Goal: Task Accomplishment & Management: Use online tool/utility

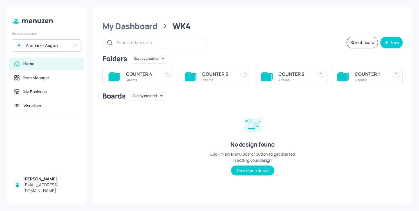
click at [126, 23] on div "My Dashboard" at bounding box center [129, 26] width 55 height 10
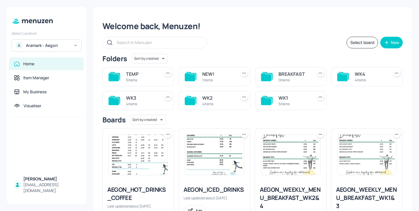
click at [365, 76] on div "WK4" at bounding box center [370, 73] width 31 height 7
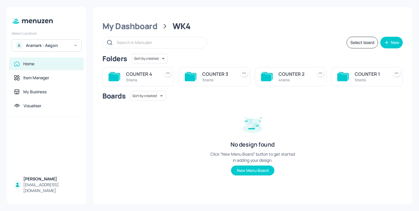
click at [146, 79] on div "3 items" at bounding box center [141, 79] width 31 height 5
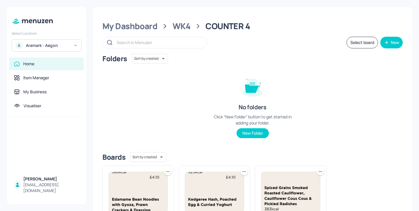
click at [170, 26] on div "My Dashboard WK4 COUNTER 4" at bounding box center [252, 26] width 300 height 10
click at [184, 27] on div "WK4" at bounding box center [182, 26] width 18 height 10
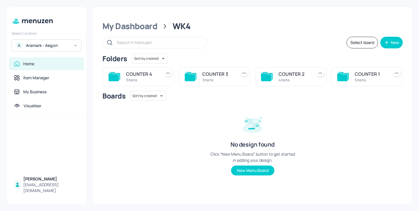
click at [366, 75] on div "COUNTER 1" at bounding box center [370, 73] width 31 height 7
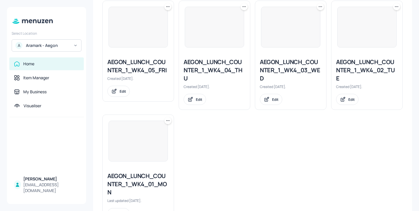
scroll to position [192, 0]
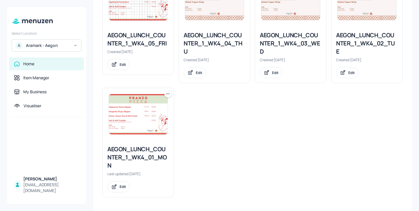
click at [143, 155] on div "AEGON_LUNCH_COUNTER_1_WK4_01_MON" at bounding box center [138, 157] width 62 height 24
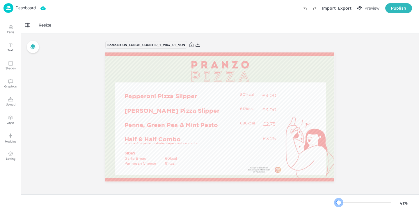
click at [339, 203] on div at bounding box center [339, 202] width 5 height 5
click at [29, 7] on p "Dashboard" at bounding box center [26, 8] width 20 height 4
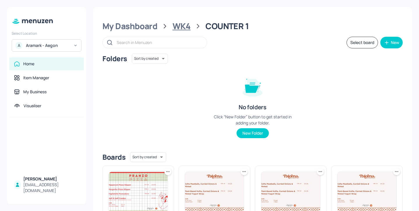
click at [177, 25] on div "WK4" at bounding box center [182, 26] width 18 height 10
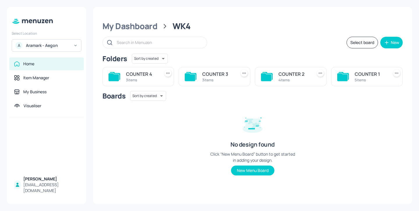
click at [298, 77] on div "4 items" at bounding box center [294, 79] width 31 height 5
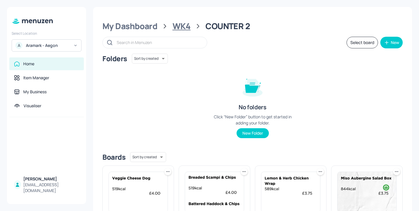
click at [178, 22] on div "WK4" at bounding box center [182, 26] width 18 height 10
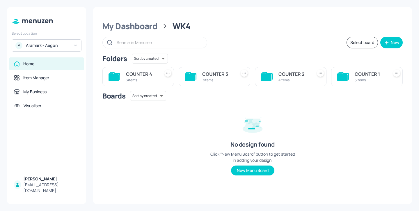
click at [148, 25] on div "My Dashboard" at bounding box center [129, 26] width 55 height 10
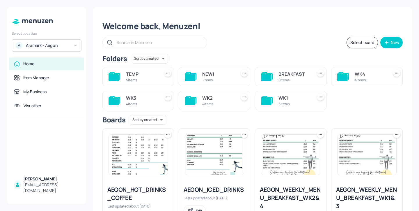
click at [139, 74] on div "TEMP" at bounding box center [141, 73] width 31 height 7
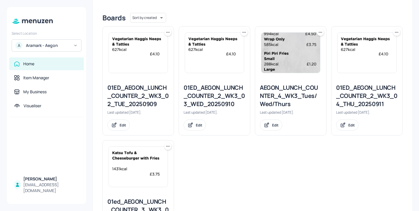
scroll to position [139, 0]
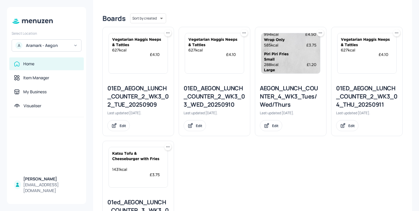
click at [244, 36] on div at bounding box center [244, 32] width 7 height 7
click at [236, 47] on div "Rename" at bounding box center [221, 45] width 47 height 10
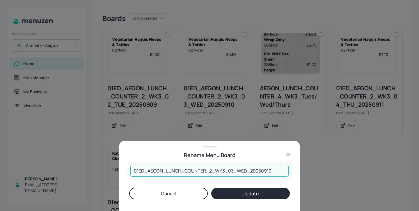
drag, startPoint x: 283, startPoint y: 172, endPoint x: 265, endPoint y: 169, distance: 17.7
click at [265, 169] on input "01ED_AEGON_LUNCH_COUNTER_2_WK3_03_WED_20250910" at bounding box center [209, 171] width 158 height 12
click at [223, 170] on input "01ED_AEGON_LUNCH_COUNTER_2_WK3_03_WED_20250917" at bounding box center [209, 171] width 158 height 12
type input "01ED_AEGON_LUNCH_COUNTER_2_WK4_03_WED_20250917"
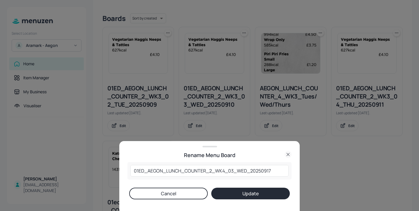
click at [240, 195] on button "Update" at bounding box center [250, 193] width 79 height 12
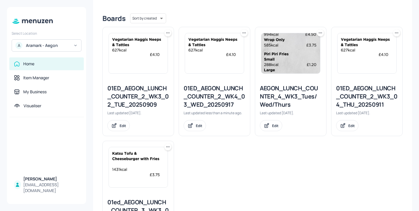
click at [202, 98] on div "01ED_AEGON_LUNCH_COUNTER_2_WK4_03_WED_20250917" at bounding box center [215, 96] width 62 height 24
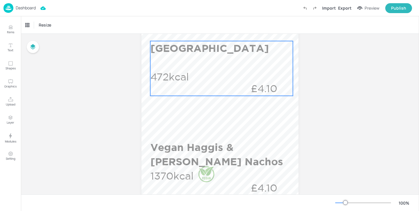
scroll to position [152, 0]
click at [242, 81] on p "£4.10" at bounding box center [264, 87] width 57 height 14
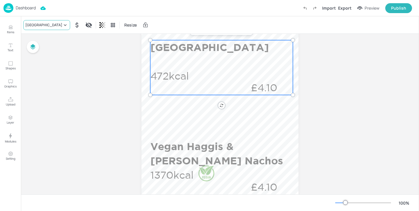
click at [44, 25] on div "[GEOGRAPHIC_DATA]" at bounding box center [43, 24] width 37 height 5
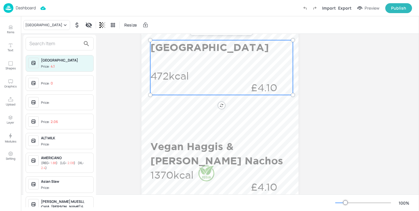
click at [60, 43] on input "text" at bounding box center [54, 43] width 51 height 9
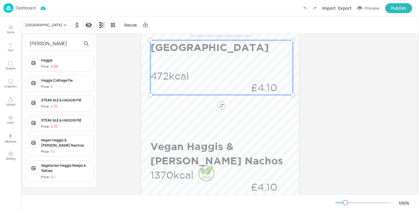
type input "hagg"
click at [68, 85] on span "Price: 4" at bounding box center [66, 86] width 50 height 5
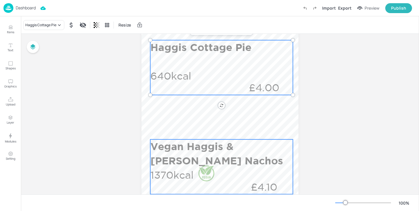
click at [211, 181] on div at bounding box center [206, 173] width 17 height 17
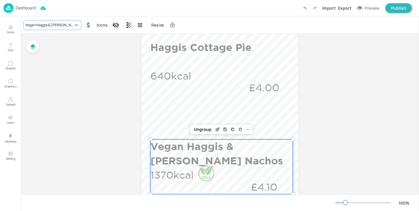
click at [68, 24] on div "Vegan Haggis & [PERSON_NAME] Nachos" at bounding box center [49, 24] width 48 height 5
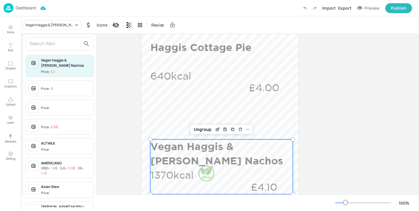
click at [64, 46] on input "text" at bounding box center [54, 43] width 51 height 9
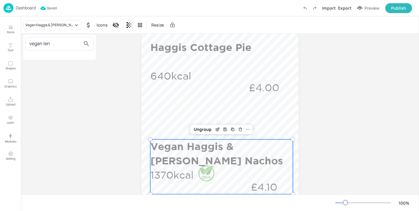
type input "vegan len"
click at [6, 23] on div at bounding box center [209, 105] width 419 height 211
click at [9, 25] on icon "Items" at bounding box center [11, 27] width 6 height 6
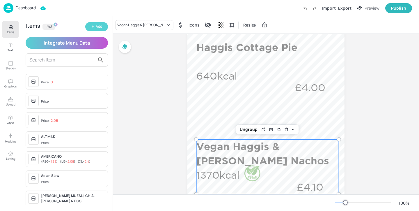
click at [101, 25] on div "Add" at bounding box center [99, 27] width 6 height 6
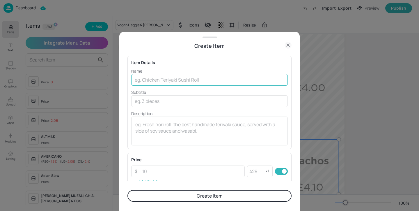
click at [186, 77] on input "text" at bounding box center [209, 80] width 157 height 12
paste input "Vegan Lentil g Cottage Pie"
click at [164, 79] on input "Vegan Lentil g Cottage Pie" at bounding box center [209, 80] width 157 height 12
type input "Vegan Lentil Cottage Pie"
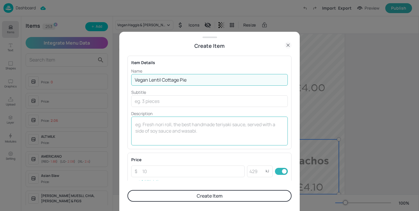
click at [196, 127] on textarea at bounding box center [209, 130] width 148 height 19
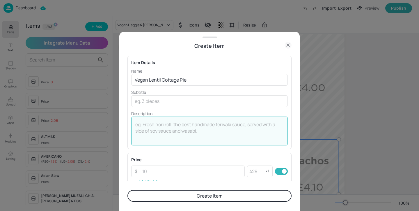
paste textarea "338 Kcal"
type textarea "338 Kcal"
click at [195, 173] on input "number" at bounding box center [192, 171] width 106 height 12
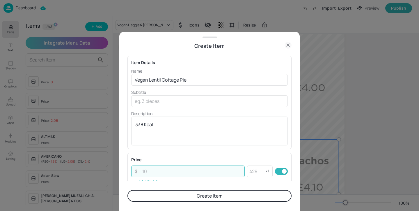
paste input "4.00"
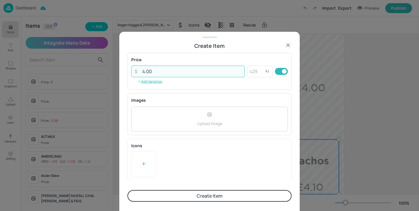
type input "4.00"
click at [152, 170] on div at bounding box center [143, 164] width 25 height 26
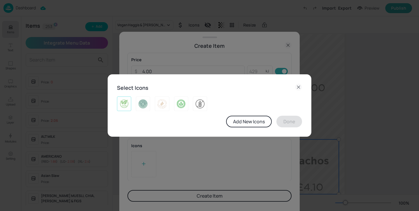
click at [125, 104] on img at bounding box center [124, 103] width 9 height 9
click at [283, 120] on button "Done" at bounding box center [290, 122] width 26 height 12
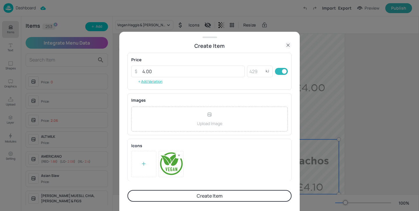
click at [260, 191] on button "Create Item" at bounding box center [209, 196] width 164 height 12
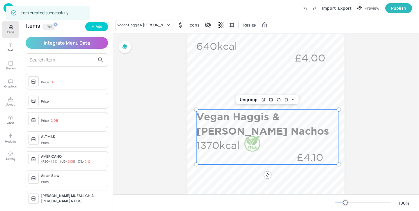
scroll to position [188, 0]
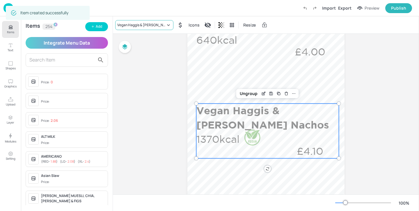
click at [135, 24] on div "Vegan Haggis & [PERSON_NAME] Nachos" at bounding box center [141, 24] width 48 height 5
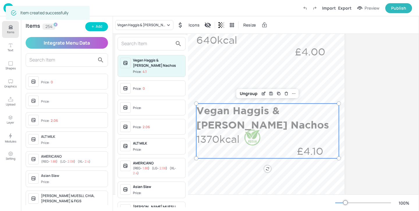
click at [153, 47] on input "text" at bounding box center [146, 43] width 51 height 9
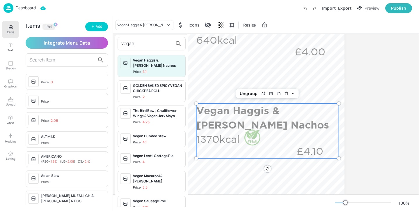
type input "vegan"
click at [168, 155] on div "Vegan Lentil Cottage Pie" at bounding box center [158, 155] width 50 height 5
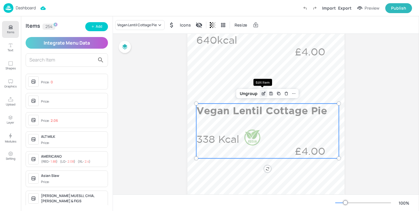
click at [264, 92] on icon "Edit Item" at bounding box center [264, 92] width 1 height 1
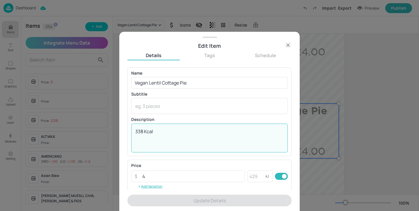
click at [146, 130] on textarea "338 Kcal" at bounding box center [209, 137] width 148 height 19
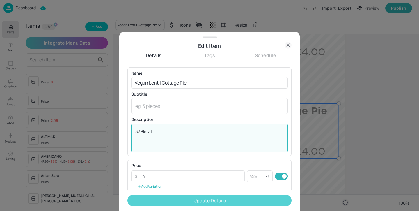
type textarea "338kcal"
click at [225, 202] on button "Update Details" at bounding box center [209, 200] width 164 height 12
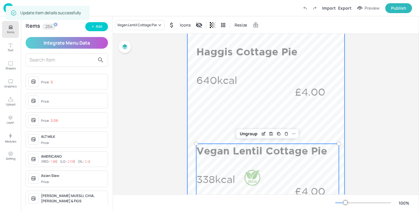
scroll to position [143, 0]
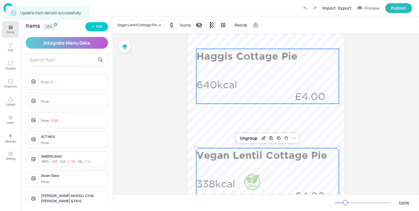
click at [254, 89] on div "Haggis Cottage Pie 640kcal £4.00" at bounding box center [267, 76] width 143 height 55
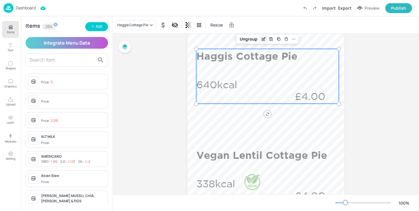
click at [263, 40] on icon "Edit Item" at bounding box center [263, 39] width 5 height 5
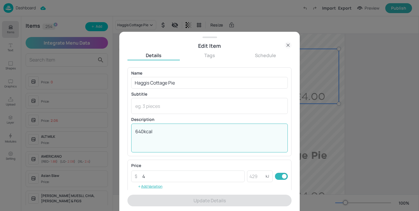
drag, startPoint x: 144, startPoint y: 133, endPoint x: 132, endPoint y: 133, distance: 11.4
click at [132, 133] on div "640kcal x ​" at bounding box center [209, 137] width 157 height 29
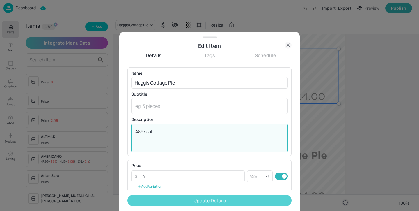
type textarea "486kcal"
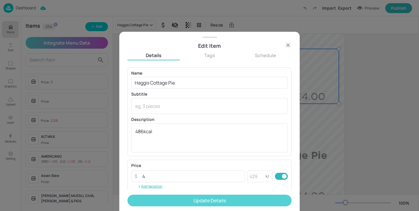
click at [210, 203] on button "Update Details" at bounding box center [209, 200] width 164 height 12
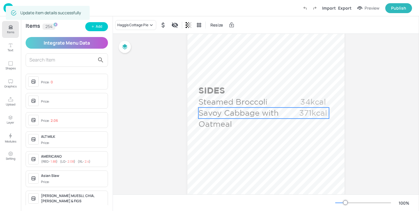
scroll to position [316, 0]
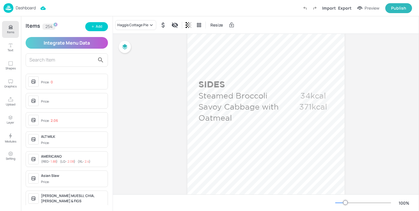
click at [24, 6] on p "Dashboard" at bounding box center [26, 8] width 20 height 4
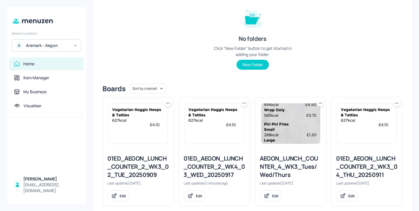
scroll to position [131, 0]
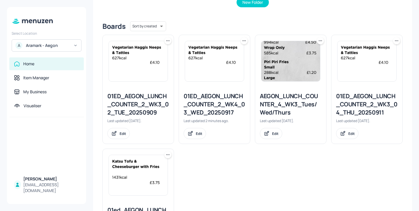
click at [213, 103] on div "01ED_AEGON_LUNCH_COUNTER_2_WK4_03_WED_20250917" at bounding box center [215, 104] width 62 height 24
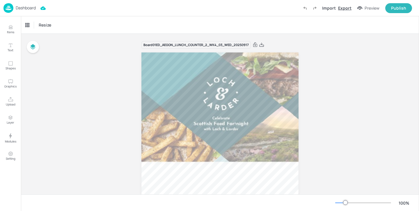
click at [348, 6] on div "Export" at bounding box center [344, 8] width 13 height 6
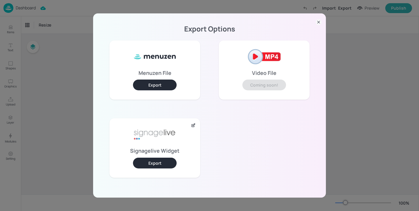
click at [158, 161] on button "Export" at bounding box center [155, 162] width 44 height 11
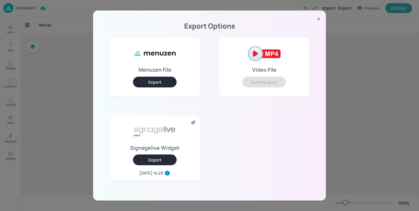
click at [66, 110] on div "Export Options Menuzen File Export Video File Coming soon! Signagelive Widget E…" at bounding box center [209, 105] width 419 height 211
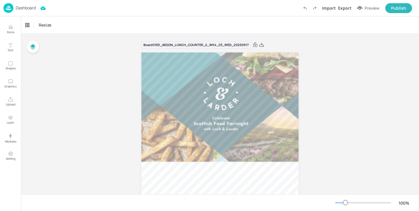
click at [34, 6] on p "Dashboard" at bounding box center [26, 8] width 20 height 4
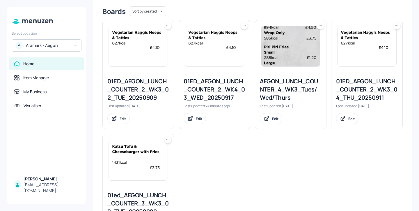
scroll to position [145, 0]
click at [168, 27] on icon at bounding box center [168, 26] width 6 height 6
click at [163, 50] on div "Duplicate" at bounding box center [145, 48] width 47 height 10
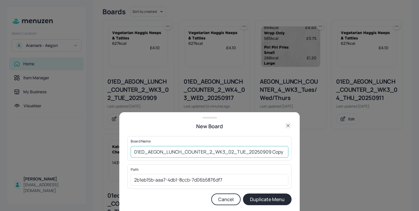
click at [232, 151] on input "01ED_AEGON_LUNCH_COUNTER_2_WK3_02_TUE_20250909 Copy" at bounding box center [210, 152] width 158 height 12
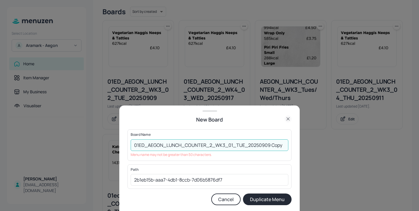
drag, startPoint x: 236, startPoint y: 145, endPoint x: 377, endPoint y: 144, distance: 140.9
click at [377, 144] on div "New Board Board Name 01ED_AEGON_LUNCH_COUNTER_2_WK3_01_TUE_20250909 Copy ​ Menu…" at bounding box center [209, 105] width 419 height 211
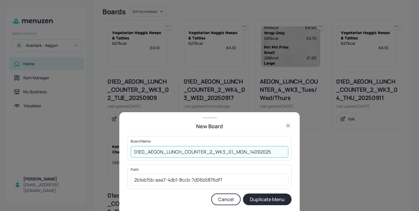
click at [253, 150] on input "01ED_AEGON_LUNCH_COUNTER_2_WK3_01_MON_14092025" at bounding box center [210, 152] width 158 height 12
type input "01ED_AEGON_LUNCH_COUNTER_2_WK3_01_MON_15092025"
click at [271, 195] on button "Duplicate Menu" at bounding box center [267, 199] width 49 height 12
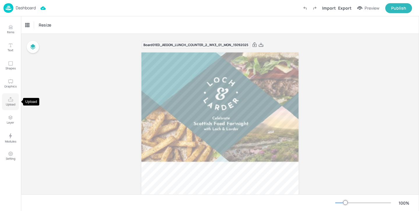
click at [13, 97] on icon "Upload" at bounding box center [11, 100] width 6 height 6
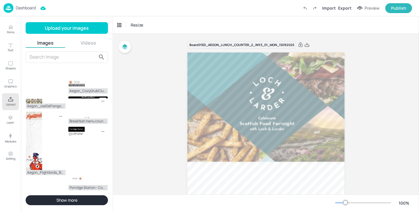
scroll to position [446, 0]
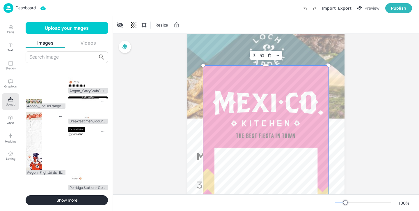
scroll to position [59, 0]
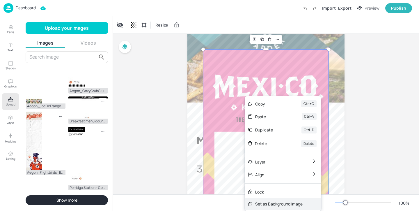
click at [274, 206] on div "Set as Background Image" at bounding box center [278, 204] width 47 height 6
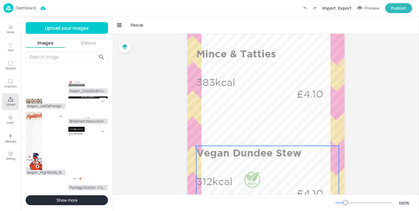
scroll to position [181, 0]
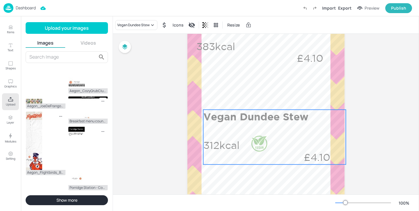
drag, startPoint x: 267, startPoint y: 145, endPoint x: 274, endPoint y: 145, distance: 7.0
click at [274, 145] on div "Vegan Dundee Stew 312kcal £4.10" at bounding box center [274, 136] width 143 height 55
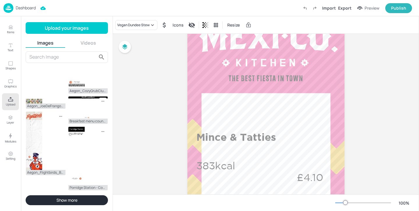
scroll to position [51, 0]
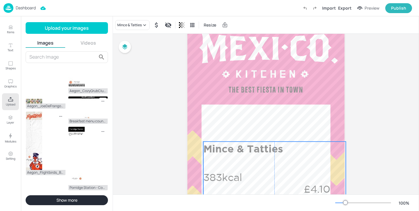
drag, startPoint x: 261, startPoint y: 171, endPoint x: 267, endPoint y: 171, distance: 5.8
click at [267, 171] on div "Mince & Tatties 383kcal £4.10" at bounding box center [274, 168] width 143 height 55
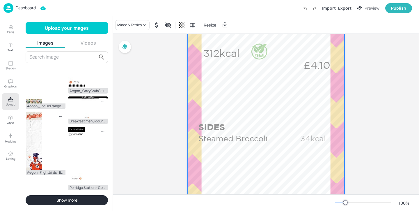
scroll to position [274, 0]
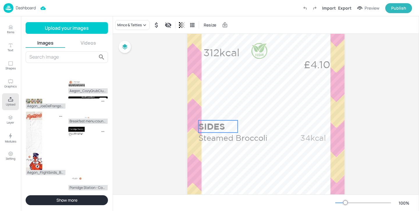
click at [216, 123] on p "SIDES" at bounding box center [218, 126] width 39 height 12
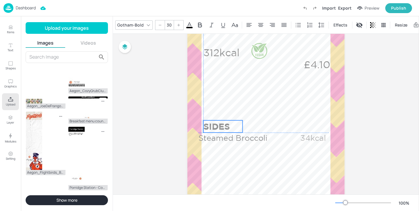
drag, startPoint x: 216, startPoint y: 123, endPoint x: 221, endPoint y: 123, distance: 4.4
click at [221, 123] on p "SIDES" at bounding box center [222, 126] width 39 height 12
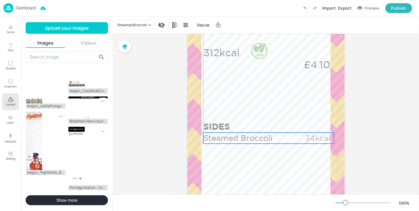
drag, startPoint x: 220, startPoint y: 138, endPoint x: 224, endPoint y: 137, distance: 4.1
click at [224, 137] on p "Steamed Broccoli" at bounding box center [247, 137] width 89 height 11
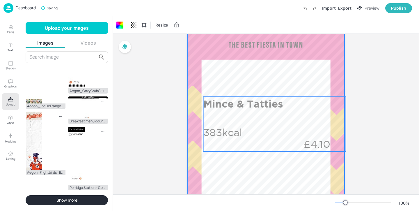
scroll to position [118, 0]
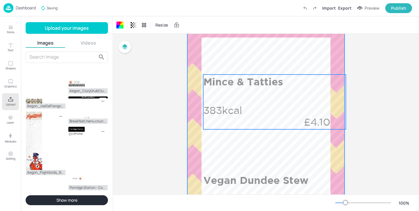
click at [258, 115] on div "Mince & Tatties 383kcal £4.10" at bounding box center [274, 102] width 143 height 55
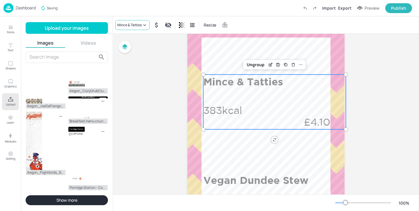
click at [132, 24] on div "Mince & Tatties" at bounding box center [129, 24] width 24 height 5
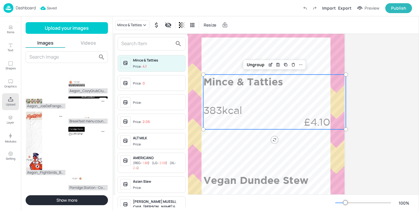
click at [129, 41] on input "text" at bounding box center [146, 43] width 51 height 9
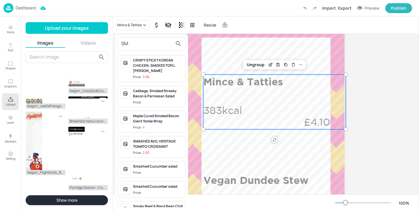
type input "S"
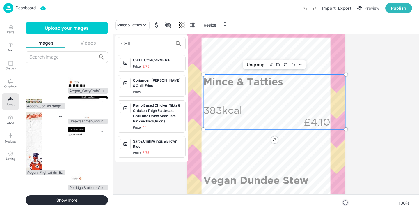
type input "CHILLI"
click at [10, 30] on div at bounding box center [209, 105] width 419 height 211
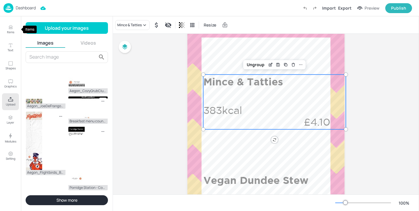
click at [13, 30] on icon "Items" at bounding box center [11, 27] width 6 height 6
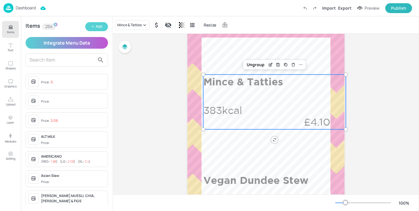
click at [101, 28] on div "Add" at bounding box center [99, 27] width 6 height 6
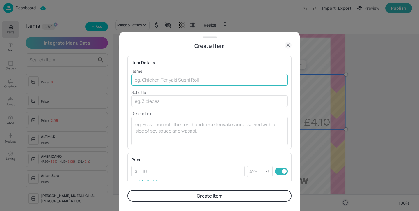
click at [215, 79] on input "text" at bounding box center [209, 80] width 157 height 12
paste input "Smoky Beef & Black Bean Chill"
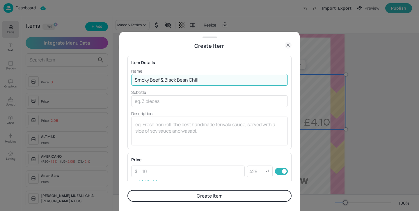
type input "Smoky Beef & Black Bean Chill"
click at [192, 126] on textarea at bounding box center [209, 130] width 148 height 19
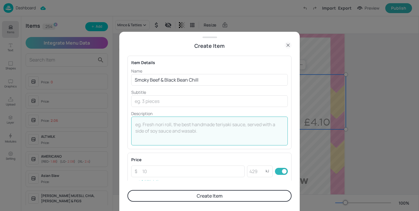
paste textarea "582 Kcal"
click at [146, 123] on textarea "582 Kcal" at bounding box center [209, 130] width 148 height 19
type textarea "582kcal"
click at [191, 174] on input "number" at bounding box center [192, 171] width 106 height 12
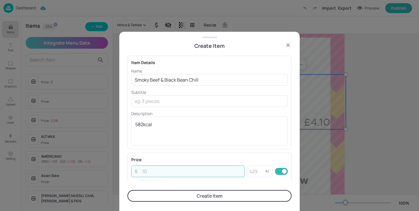
paste input "3.50"
type input "3.50"
click at [201, 195] on button "Create Item" at bounding box center [209, 196] width 164 height 12
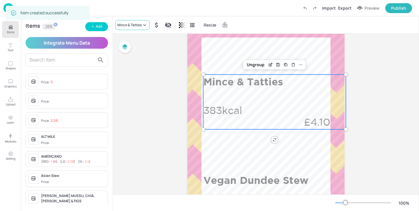
click at [137, 24] on div "Mince & Tatties" at bounding box center [129, 24] width 24 height 5
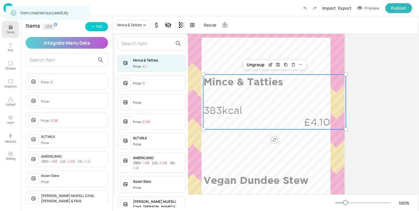
click at [142, 45] on input "text" at bounding box center [146, 43] width 51 height 9
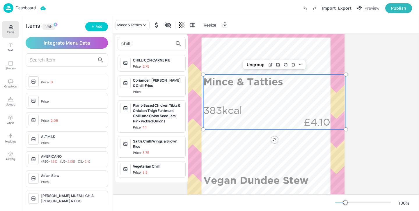
drag, startPoint x: 141, startPoint y: 46, endPoint x: 109, endPoint y: 43, distance: 32.2
click at [109, 43] on div "chilli CHILLI CON CARNE PIE Price: 2.75 Coriander, Garlic & Chilli Fries Price:…" at bounding box center [209, 106] width 419 height 208
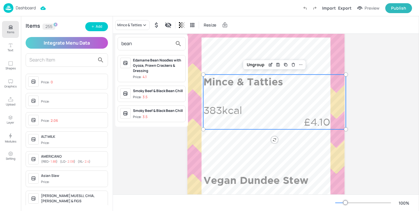
type input "bean"
click at [172, 113] on div "Smoky Beef & Black Bean Chill" at bounding box center [158, 110] width 50 height 5
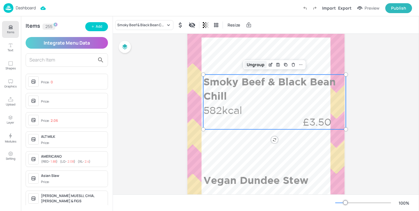
click at [259, 64] on div "Ungroup" at bounding box center [256, 65] width 22 height 8
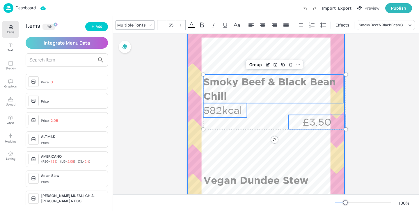
click at [290, 149] on div at bounding box center [265, 214] width 157 height 559
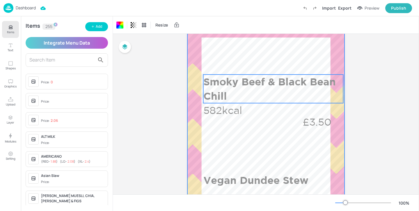
click at [321, 86] on p "Smoky Beef & Black Bean Chill" at bounding box center [273, 89] width 140 height 29
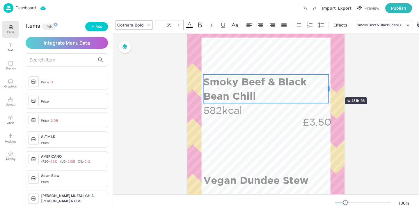
drag, startPoint x: 342, startPoint y: 87, endPoint x: 328, endPoint y: 87, distance: 14.6
click at [328, 87] on div at bounding box center [329, 88] width 2 height 5
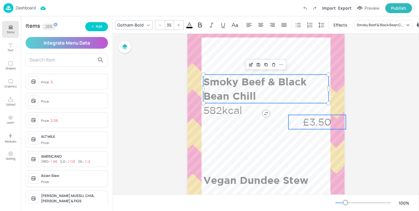
type input "35"
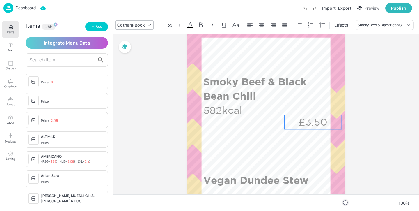
drag, startPoint x: 323, startPoint y: 116, endPoint x: 319, endPoint y: 116, distance: 4.1
click at [319, 116] on p "£3.50" at bounding box center [313, 122] width 57 height 14
drag, startPoint x: 342, startPoint y: 119, endPoint x: 324, endPoint y: 120, distance: 17.8
click at [324, 120] on div at bounding box center [324, 122] width 5 height 14
drag, startPoint x: 304, startPoint y: 120, endPoint x: 309, endPoint y: 120, distance: 5.0
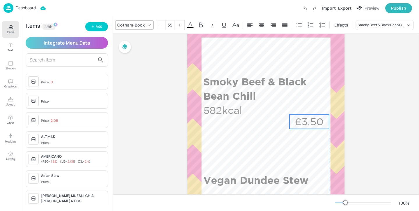
click at [309, 120] on p "£3.50" at bounding box center [310, 121] width 40 height 14
click at [296, 122] on p "£3.50" at bounding box center [310, 124] width 40 height 14
click at [235, 108] on p "582kcal" at bounding box center [225, 110] width 44 height 14
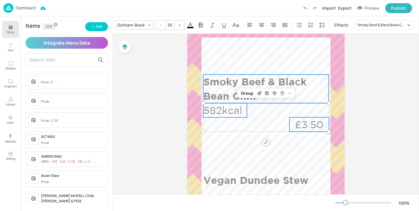
click at [229, 80] on p "Smoky Beef & Black Bean Chill" at bounding box center [265, 89] width 125 height 29
click at [248, 66] on div "Group" at bounding box center [247, 65] width 17 height 8
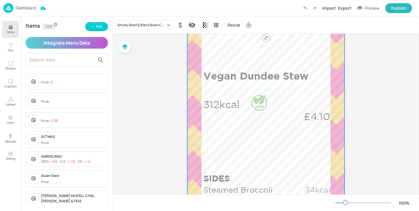
scroll to position [227, 0]
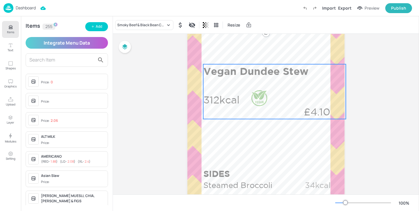
click at [266, 98] on div at bounding box center [259, 98] width 17 height 17
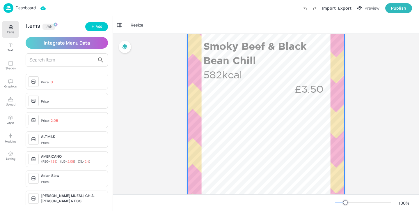
scroll to position [150, 0]
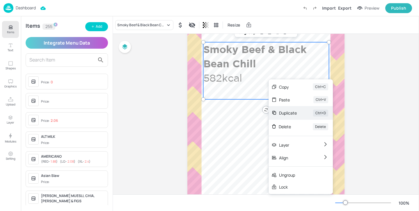
click at [282, 114] on div "Duplicate" at bounding box center [288, 113] width 18 height 6
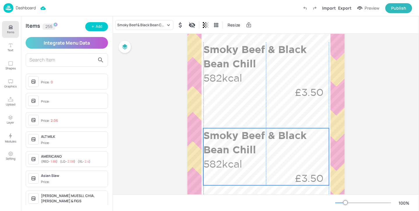
drag, startPoint x: 248, startPoint y: 64, endPoint x: 245, endPoint y: 147, distance: 83.0
click at [245, 147] on p "Smoky Beef & Black Bean Chill" at bounding box center [265, 142] width 125 height 29
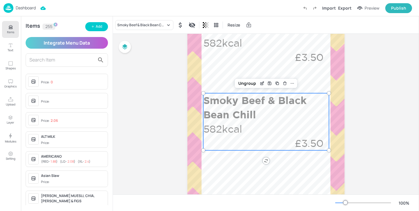
scroll to position [217, 0]
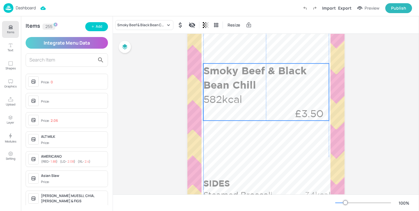
click at [250, 95] on div "Smoky Beef & Black Bean Chill 582kcal £3.50" at bounding box center [266, 91] width 126 height 57
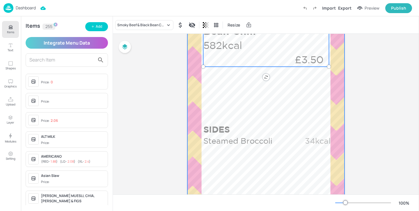
scroll to position [268, 0]
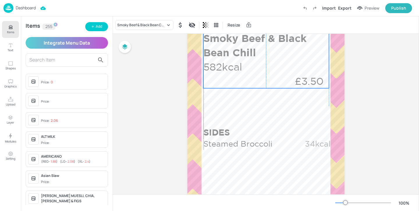
drag, startPoint x: 251, startPoint y: 64, endPoint x: 251, endPoint y: 82, distance: 18.6
click at [251, 82] on div "Smoky Beef & Black Bean Chill 582kcal £3.50" at bounding box center [266, 59] width 126 height 57
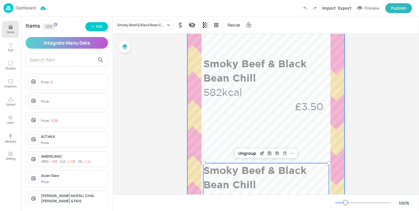
scroll to position [123, 0]
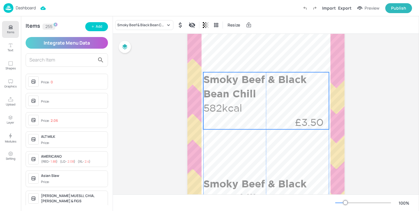
click at [249, 99] on p "Smoky Beef & Black Bean Chill" at bounding box center [265, 86] width 125 height 29
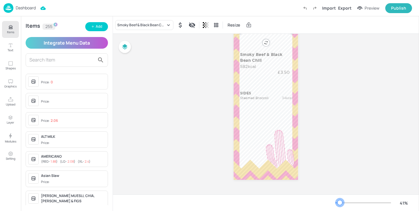
scroll to position [0, 0]
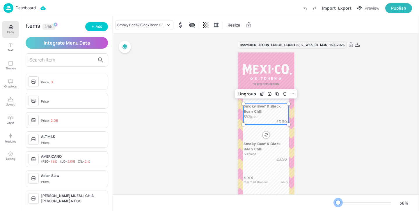
drag, startPoint x: 347, startPoint y: 204, endPoint x: 338, endPoint y: 202, distance: 8.6
click at [338, 202] on div at bounding box center [338, 202] width 5 height 5
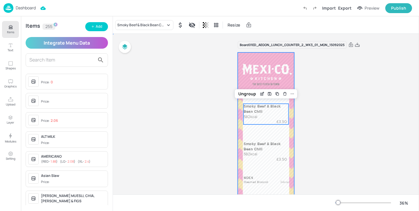
click at [286, 136] on div at bounding box center [266, 152] width 56 height 201
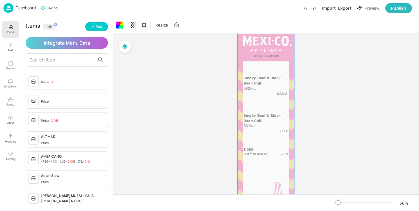
click at [293, 141] on div at bounding box center [266, 124] width 56 height 201
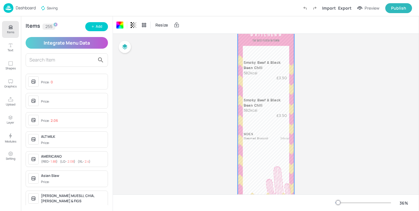
scroll to position [49, 0]
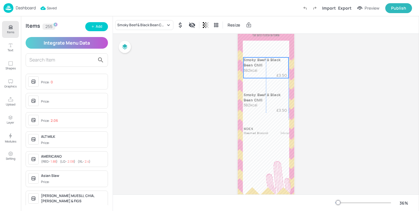
click at [270, 73] on div "Smoky Beef & Black Bean Chill 582kcal £3.50" at bounding box center [265, 67] width 45 height 21
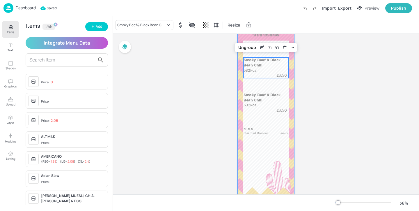
click at [285, 87] on div at bounding box center [266, 103] width 56 height 201
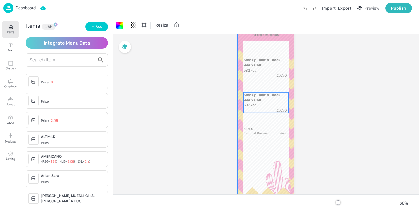
click at [269, 105] on div "Smoky Beef & Black Bean Chill 582kcal £3.50" at bounding box center [265, 102] width 45 height 21
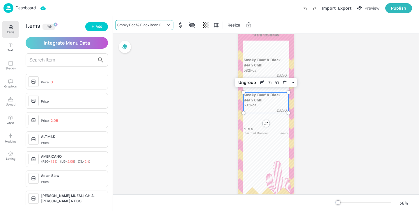
click at [152, 22] on div "Smoky Beef & Black Bean Chill" at bounding box center [144, 25] width 58 height 10
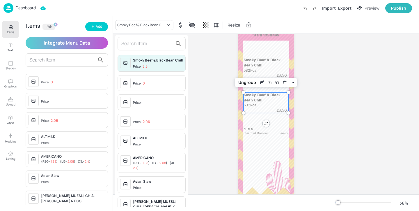
click at [138, 44] on input "text" at bounding box center [146, 43] width 51 height 9
type input "v"
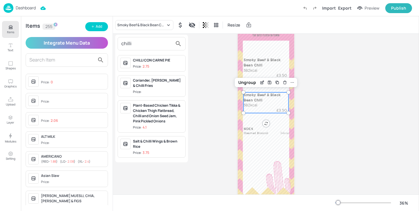
type input "chilli"
click at [99, 29] on div at bounding box center [209, 105] width 419 height 211
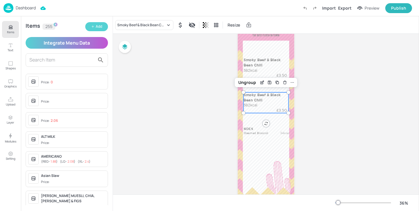
click at [96, 26] on div "Add" at bounding box center [99, 27] width 6 height 6
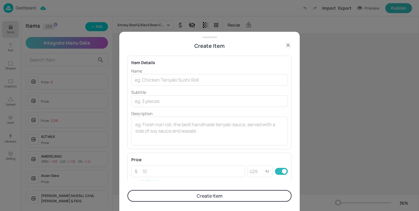
click at [214, 86] on div "Name ​ Subtitle ​ Description x ​" at bounding box center [209, 106] width 157 height 77
click at [217, 79] on input "text" at bounding box center [209, 80] width 157 height 12
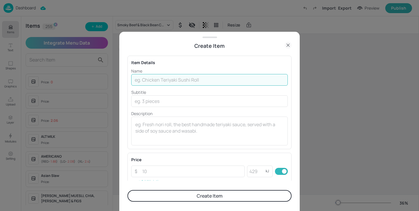
paste input "Vegetarian Chilli"
type input "Vegetarian Chilli"
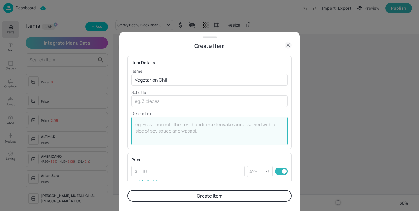
click at [166, 122] on textarea at bounding box center [209, 130] width 148 height 19
paste textarea "692 Kcal"
click at [135, 130] on textarea "692 Kcal" at bounding box center [209, 130] width 148 height 19
click at [149, 125] on textarea "692 Kcal" at bounding box center [209, 130] width 148 height 19
type textarea "692kcal"
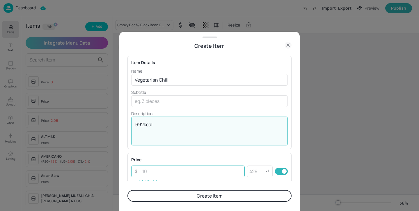
click at [180, 169] on input "number" at bounding box center [192, 171] width 106 height 12
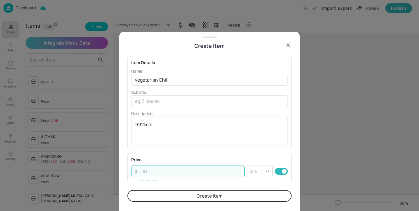
paste input "3.50"
type input "3.50"
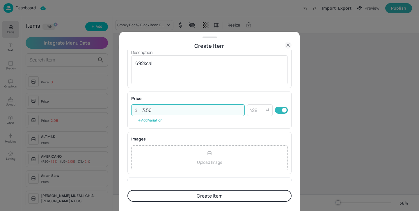
scroll to position [100, 0]
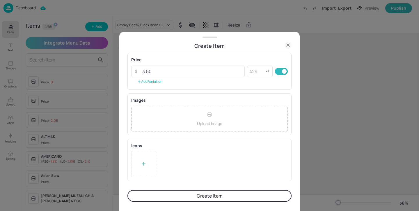
click at [145, 158] on div at bounding box center [143, 164] width 25 height 26
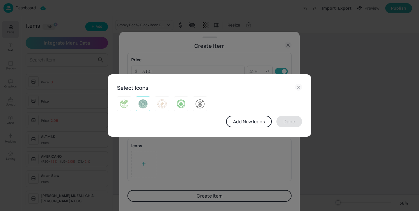
click at [145, 110] on div at bounding box center [143, 103] width 14 height 15
click at [146, 109] on div at bounding box center [143, 103] width 14 height 15
click at [179, 106] on img at bounding box center [181, 103] width 9 height 9
click at [289, 120] on button "Done" at bounding box center [290, 122] width 26 height 12
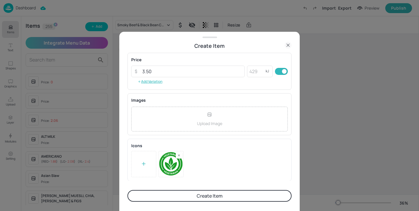
click at [249, 193] on button "Create Item" at bounding box center [209, 196] width 164 height 12
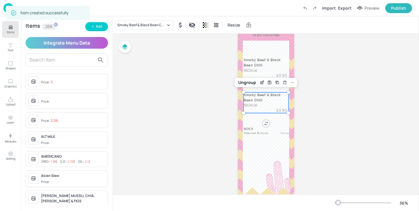
click at [160, 14] on div "Dashboard Import Export Preview Publish" at bounding box center [207, 8] width 409 height 16
click at [157, 21] on div "Smoky Beef & Black Bean Chill" at bounding box center [144, 25] width 58 height 10
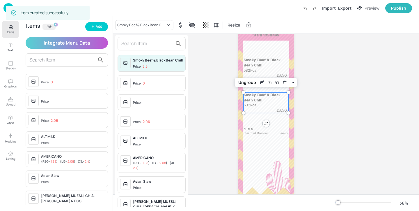
click at [152, 44] on input "text" at bounding box center [146, 43] width 51 height 9
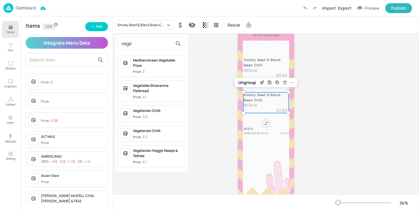
type input "vege"
click at [169, 113] on div "Vegetarian Chilli" at bounding box center [158, 110] width 50 height 5
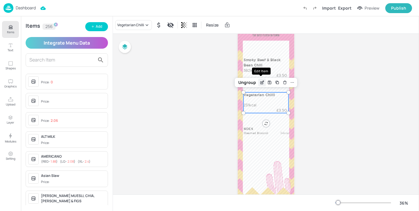
click at [261, 84] on icon "Edit Item" at bounding box center [262, 82] width 5 height 5
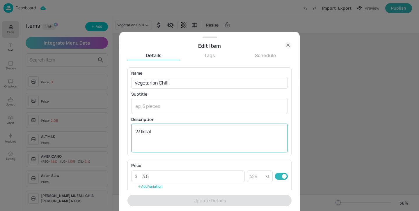
scroll to position [93, 0]
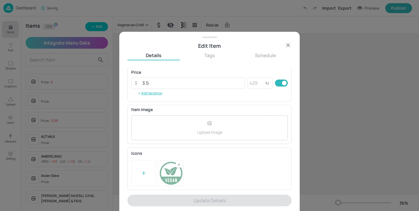
click at [179, 167] on div at bounding box center [179, 164] width 6 height 6
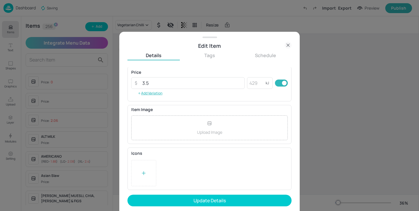
click at [140, 167] on div at bounding box center [143, 173] width 25 height 26
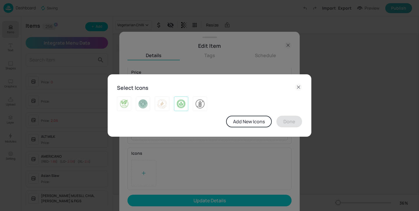
click at [181, 105] on img at bounding box center [181, 103] width 9 height 9
click at [288, 121] on button "Done" at bounding box center [290, 122] width 26 height 12
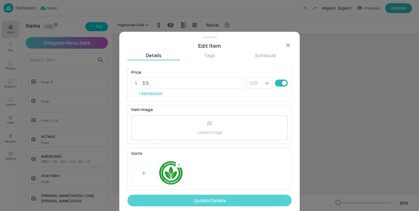
click at [211, 200] on button "Update Details" at bounding box center [209, 200] width 164 height 12
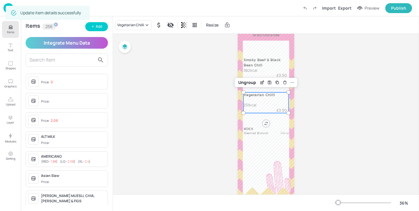
click at [56, 58] on input "text" at bounding box center [61, 59] width 65 height 9
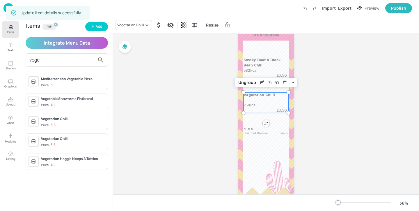
type input "veget"
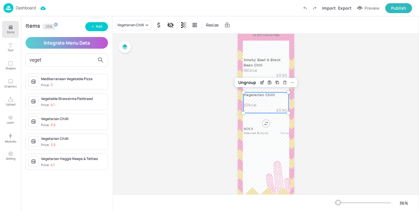
click at [78, 123] on span "Price: 3.5" at bounding box center [73, 125] width 64 height 5
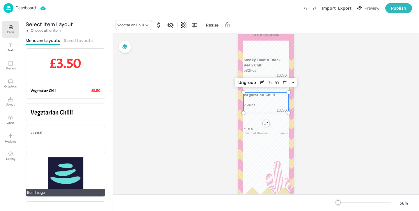
scroll to position [91, 0]
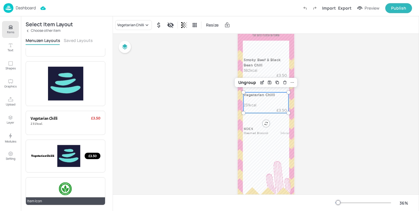
click at [70, 179] on div "Item Icon" at bounding box center [66, 191] width 80 height 28
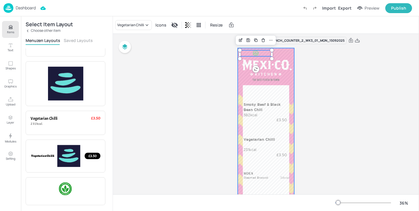
scroll to position [0, 0]
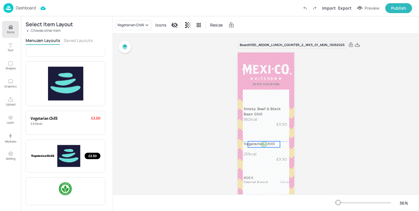
drag, startPoint x: 258, startPoint y: 57, endPoint x: 265, endPoint y: 148, distance: 91.1
click at [265, 147] on div at bounding box center [264, 144] width 32 height 6
drag, startPoint x: 279, startPoint y: 150, endPoint x: 259, endPoint y: 150, distance: 20.1
click at [259, 150] on div at bounding box center [259, 151] width 5 height 8
drag, startPoint x: 250, startPoint y: 150, endPoint x: 267, endPoint y: 157, distance: 18.3
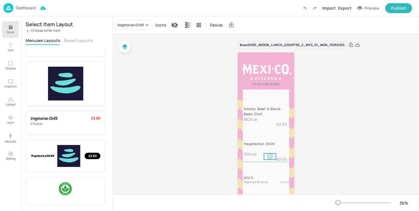
click at [267, 157] on div at bounding box center [270, 156] width 6 height 6
click at [270, 159] on div at bounding box center [270, 158] width 6 height 6
click at [292, 166] on div at bounding box center [266, 152] width 56 height 201
drag, startPoint x: 268, startPoint y: 159, endPoint x: 264, endPoint y: 153, distance: 6.6
click at [264, 153] on div at bounding box center [267, 154] width 6 height 6
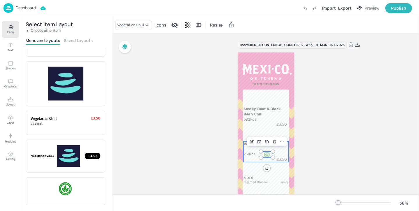
click at [285, 161] on div "SIDES Steamed Broccoli 34kcal Smoky Beef & Black Bean Chill 582kcal £3.50 Veget…" at bounding box center [266, 152] width 56 height 201
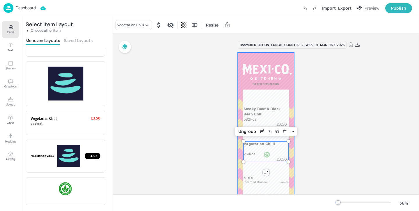
click at [289, 171] on div at bounding box center [266, 152] width 56 height 201
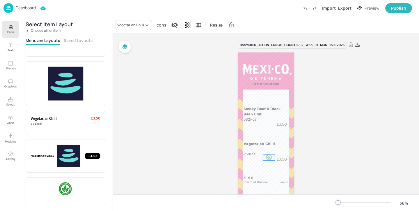
drag, startPoint x: 265, startPoint y: 155, endPoint x: 268, endPoint y: 158, distance: 3.3
click at [268, 158] on div at bounding box center [269, 157] width 6 height 6
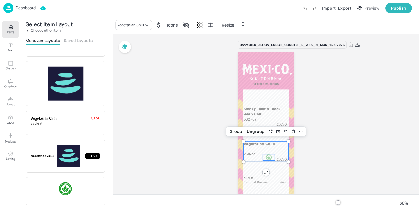
click at [287, 153] on div "Vegetarian Chilli 231kcal £3.50" at bounding box center [265, 151] width 45 height 21
click at [235, 132] on div "Group" at bounding box center [235, 131] width 17 height 8
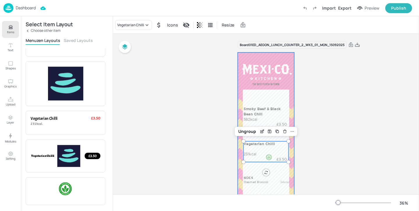
click at [280, 92] on div at bounding box center [266, 152] width 56 height 201
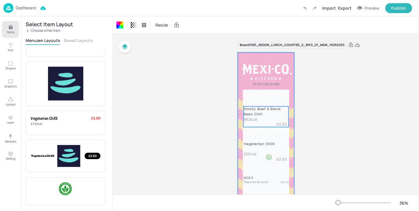
click at [272, 118] on div "Smoky Beef & Black Bean Chill 582kcal £3.50" at bounding box center [265, 116] width 45 height 21
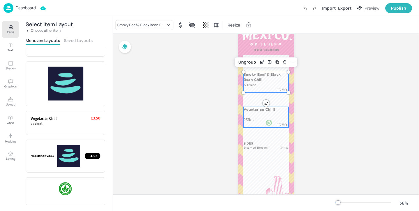
scroll to position [46, 0]
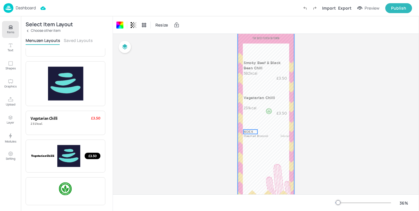
click at [253, 132] on p "SIDES" at bounding box center [250, 132] width 14 height 4
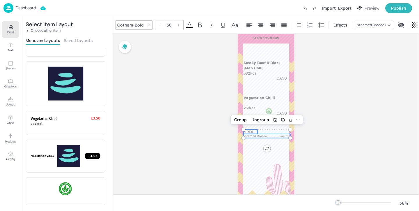
click at [250, 136] on p "Steamed Broccoli" at bounding box center [259, 136] width 32 height 4
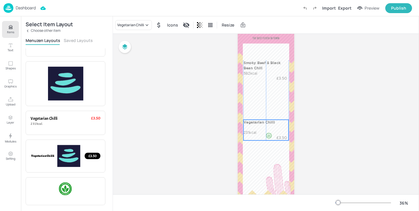
drag, startPoint x: 271, startPoint y: 109, endPoint x: 271, endPoint y: 134, distance: 24.5
click at [271, 134] on div at bounding box center [269, 135] width 6 height 6
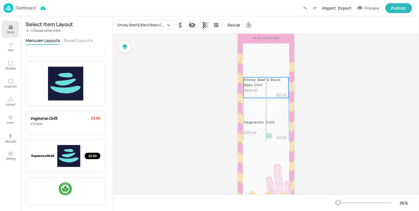
drag, startPoint x: 273, startPoint y: 70, endPoint x: 273, endPoint y: 87, distance: 16.9
click at [273, 87] on p "Smoky Beef & Black Bean Chill" at bounding box center [265, 82] width 45 height 10
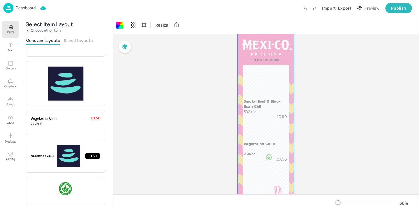
scroll to position [24, 0]
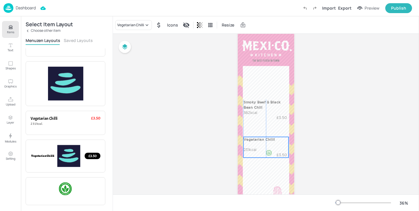
drag, startPoint x: 273, startPoint y: 146, endPoint x: 273, endPoint y: 141, distance: 4.9
click at [273, 141] on p "Vegetarian Chilli" at bounding box center [265, 139] width 45 height 5
click at [275, 101] on p "Smoky Beef & Black Bean Chill" at bounding box center [265, 105] width 45 height 10
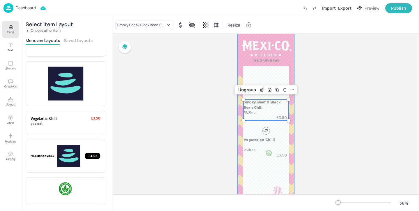
click at [288, 66] on div at bounding box center [266, 129] width 56 height 201
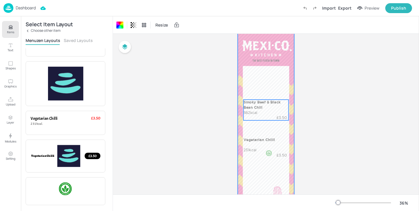
click at [264, 102] on p "Smoky Beef & Black Bean Chill" at bounding box center [265, 105] width 45 height 10
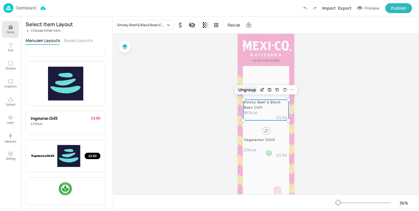
click at [246, 90] on div "Ungroup" at bounding box center [247, 90] width 22 height 8
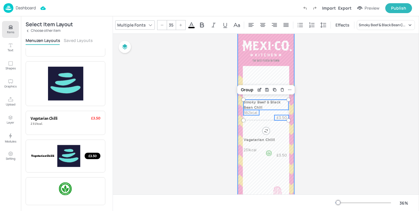
click at [281, 130] on div at bounding box center [266, 129] width 56 height 201
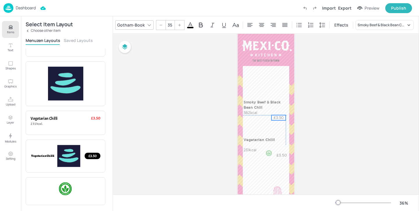
click at [279, 117] on p "£3.50" at bounding box center [279, 117] width 14 height 5
click at [277, 105] on p "Smoky Beef & Black Bean Chill" at bounding box center [265, 105] width 45 height 10
click at [285, 104] on div at bounding box center [286, 104] width 2 height 5
type input "35"
click at [280, 118] on p "£3.50" at bounding box center [279, 117] width 14 height 5
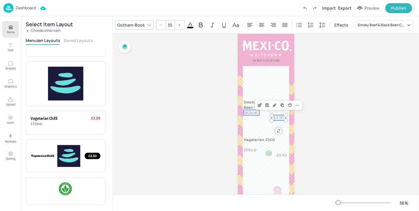
click at [253, 112] on p "582kcal" at bounding box center [251, 112] width 16 height 5
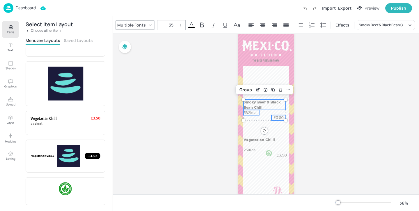
click at [252, 107] on p "Smoky Beef & Black Bean Chill" at bounding box center [264, 105] width 42 height 10
click at [248, 91] on div "Group" at bounding box center [245, 90] width 17 height 8
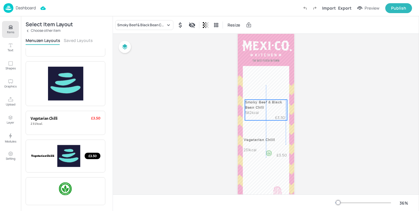
click at [258, 107] on p "Smoky Beef & Black Bean Chill" at bounding box center [266, 105] width 42 height 10
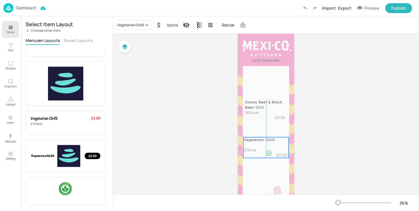
click at [258, 144] on div "Vegetarian Chilli 231kcal £3.50" at bounding box center [265, 147] width 45 height 21
click at [259, 144] on div "Vegetarian Chilli 231kcal £3.50" at bounding box center [267, 147] width 45 height 21
click at [251, 126] on div "Ungroup" at bounding box center [249, 127] width 22 height 8
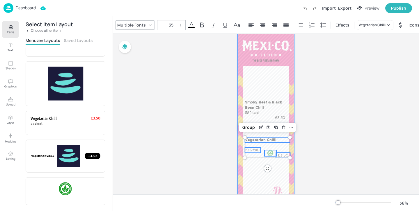
click at [289, 142] on div at bounding box center [266, 129] width 56 height 201
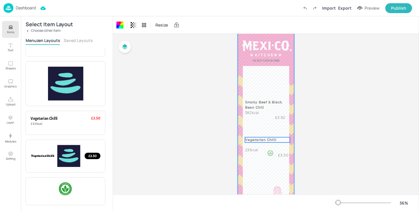
click at [286, 140] on p "Vegetarian Chilli" at bounding box center [267, 139] width 45 height 5
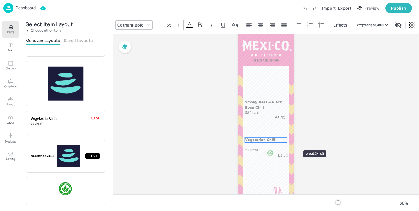
drag, startPoint x: 289, startPoint y: 139, endPoint x: 286, endPoint y: 140, distance: 2.9
click at [286, 140] on div at bounding box center [287, 139] width 5 height 5
type input "35"
click at [282, 29] on div "Smoky Beef & Black Bean Chill 582kcal £3.50 Vegetarian Chilli 231kcal £3.50" at bounding box center [266, 29] width 56 height 0
drag, startPoint x: 284, startPoint y: 155, endPoint x: 279, endPoint y: 153, distance: 4.3
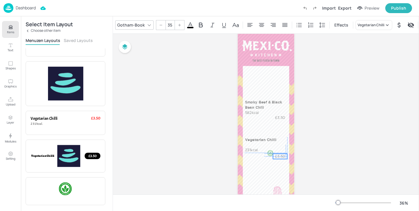
click at [279, 29] on div "Smoky Beef & Black Bean Chill 582kcal £3.50 Vegetarian Chilli 231kcal £3.50" at bounding box center [266, 29] width 56 height 0
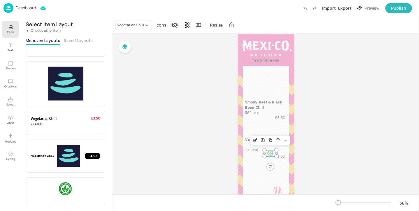
click at [269, 152] on div at bounding box center [271, 153] width 6 height 6
click at [269, 151] on div at bounding box center [270, 153] width 6 height 6
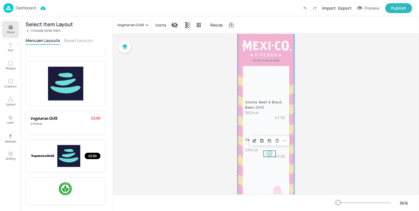
click at [282, 161] on div at bounding box center [266, 129] width 56 height 201
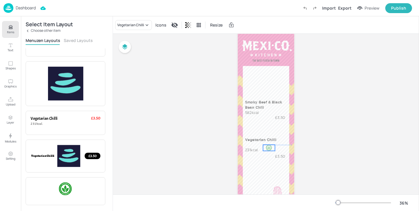
drag, startPoint x: 268, startPoint y: 153, endPoint x: 268, endPoint y: 148, distance: 5.6
click at [268, 148] on div at bounding box center [269, 148] width 6 height 6
click at [282, 154] on p "£3.50" at bounding box center [280, 156] width 14 height 5
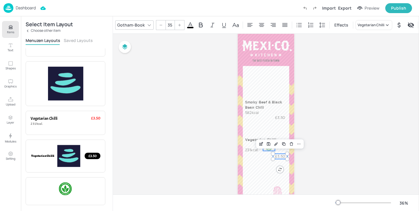
click at [270, 148] on div at bounding box center [269, 148] width 6 height 6
click at [250, 148] on p "231kcal" at bounding box center [253, 149] width 16 height 5
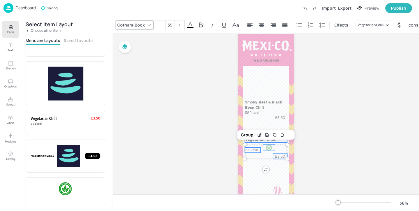
click at [254, 142] on p "Vegetarian Chilli" at bounding box center [266, 139] width 42 height 5
click at [251, 124] on div "Group" at bounding box center [247, 127] width 17 height 8
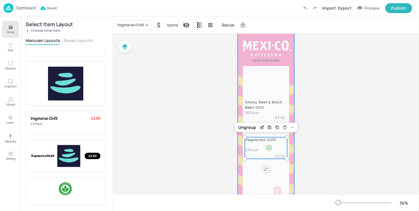
click at [276, 165] on div at bounding box center [266, 129] width 56 height 201
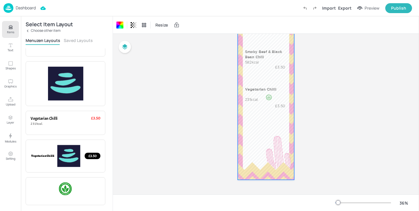
scroll to position [0, 0]
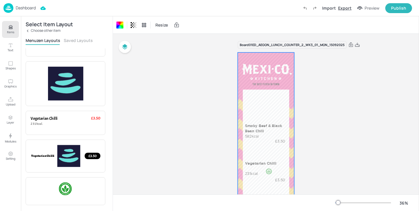
click at [348, 8] on div "Export" at bounding box center [344, 8] width 13 height 6
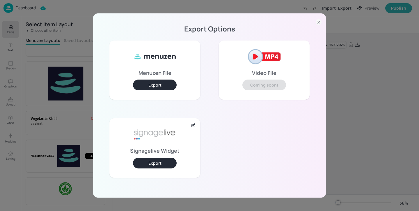
click at [159, 162] on button "Export" at bounding box center [155, 162] width 44 height 11
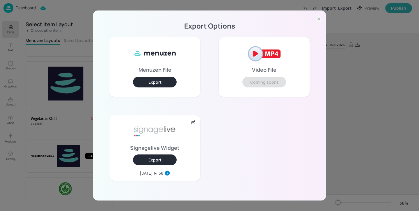
click at [339, 110] on div "Export Options Menuzen File Export Video File Coming soon! Signagelive Widget E…" at bounding box center [209, 105] width 419 height 211
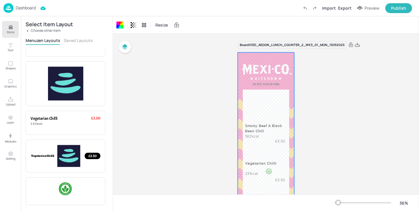
scroll to position [17, 0]
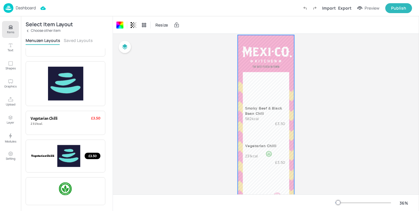
click at [32, 8] on p "Dashboard" at bounding box center [26, 8] width 20 height 4
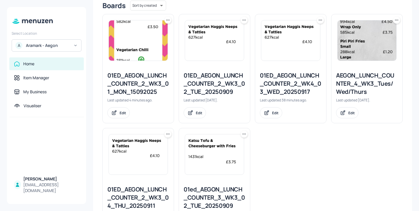
scroll to position [109, 0]
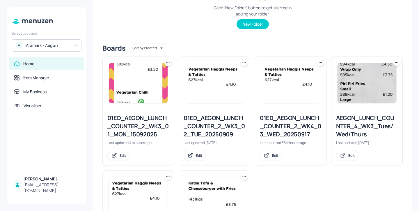
click at [320, 63] on icon at bounding box center [321, 63] width 6 height 6
click at [243, 63] on div at bounding box center [209, 105] width 419 height 211
click at [243, 64] on icon at bounding box center [244, 63] width 6 height 6
click at [235, 85] on div "Duplicate" at bounding box center [221, 84] width 47 height 10
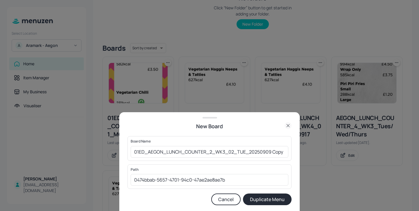
click at [225, 40] on div at bounding box center [209, 105] width 419 height 211
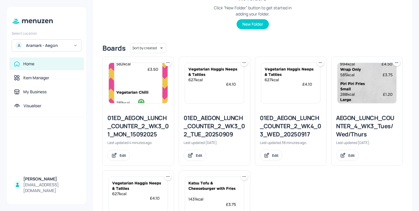
click at [242, 63] on icon at bounding box center [242, 62] width 1 height 1
click at [234, 86] on div "Duplicate" at bounding box center [221, 84] width 47 height 10
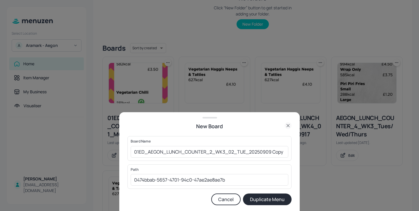
click at [259, 106] on div at bounding box center [209, 105] width 419 height 211
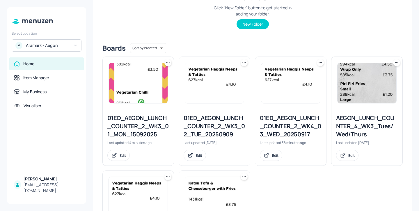
click at [319, 65] on icon at bounding box center [321, 63] width 6 height 6
click at [305, 84] on div "Duplicate" at bounding box center [297, 84] width 47 height 10
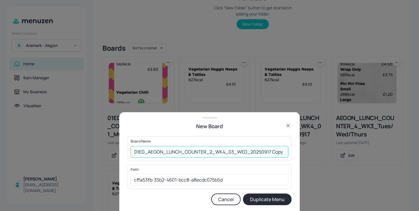
click at [210, 152] on input "01ED_AEGON_LUNCH_COUNTER_2_WK4_03_WED_20250917 Copy" at bounding box center [210, 152] width 158 height 12
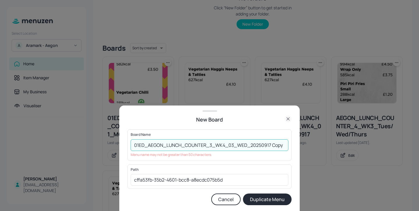
drag, startPoint x: 284, startPoint y: 146, endPoint x: 271, endPoint y: 145, distance: 12.3
click at [271, 145] on input "01ED_AEGON_LUNCH_COUNTER_3_WK4_03_WED_20250917 Copy" at bounding box center [210, 145] width 158 height 12
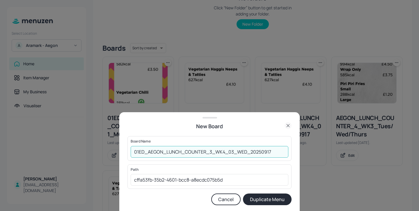
type input "01ED_AEGON_LUNCH_COUNTER_3_WK4_03_WED_20250917"
click at [269, 197] on button "Duplicate Menu" at bounding box center [267, 199] width 49 height 12
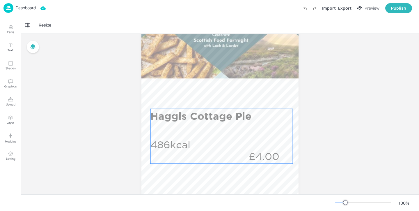
scroll to position [100, 0]
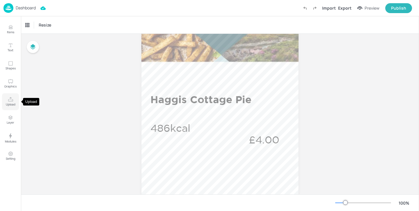
click at [13, 100] on icon "Upload" at bounding box center [10, 99] width 5 height 4
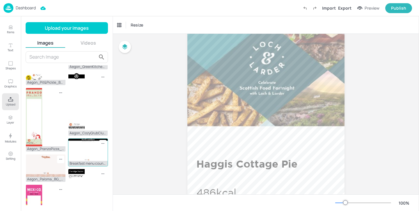
scroll to position [391, 0]
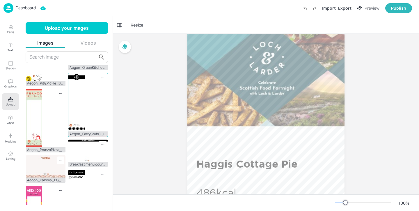
click at [86, 114] on div "Aegon_CozyGrubClub_BG_540x1920.jpg" at bounding box center [88, 105] width 40 height 64
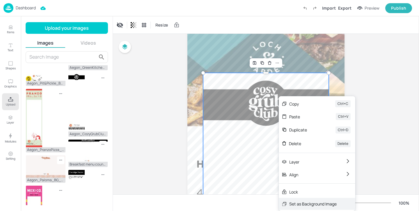
click at [314, 203] on div "Set as Background Image" at bounding box center [312, 204] width 47 height 6
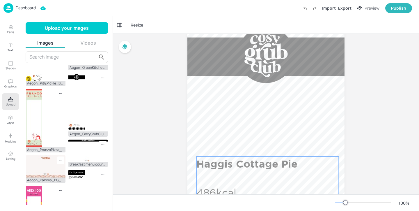
scroll to position [145, 0]
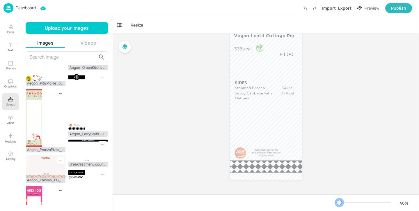
drag, startPoint x: 344, startPoint y: 201, endPoint x: 339, endPoint y: 201, distance: 4.9
click at [339, 201] on div at bounding box center [339, 202] width 5 height 5
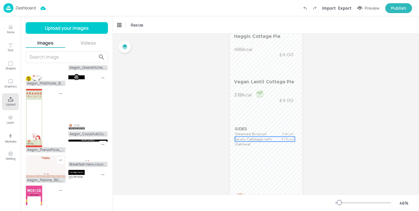
scroll to position [0, 0]
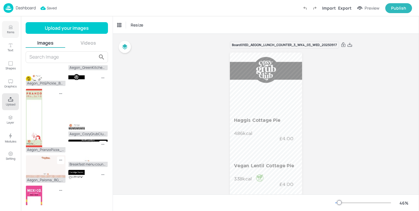
click at [5, 26] on button "Items" at bounding box center [10, 29] width 17 height 17
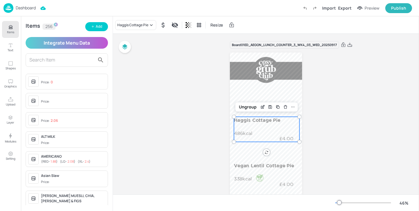
click at [260, 118] on p "Haggis Cottage Pie" at bounding box center [266, 120] width 64 height 7
click at [135, 25] on div "Haggis Cottage Pie" at bounding box center [132, 24] width 31 height 5
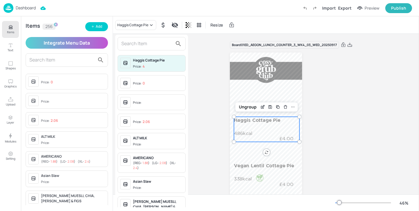
click at [145, 44] on input "text" at bounding box center [146, 43] width 51 height 9
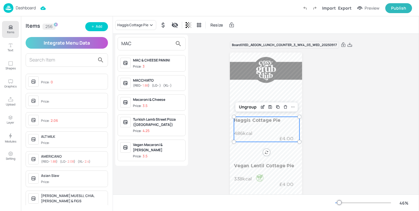
type input "MAC"
click at [168, 103] on span "Price: 3.5" at bounding box center [158, 105] width 50 height 5
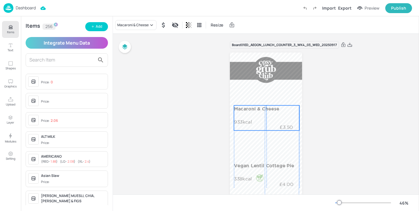
drag, startPoint x: 251, startPoint y: 128, endPoint x: 250, endPoint y: 116, distance: 11.4
click at [250, 116] on div "Macaroni & Cheese 933kcal £3.50" at bounding box center [266, 117] width 65 height 25
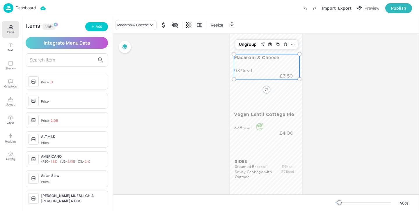
scroll to position [38, 0]
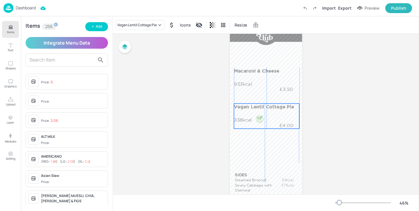
drag, startPoint x: 262, startPoint y: 139, endPoint x: 261, endPoint y: 118, distance: 21.3
click at [261, 118] on div at bounding box center [260, 119] width 8 height 8
click at [150, 24] on div "Vegan Lentil Cottage Pie" at bounding box center [137, 24] width 40 height 5
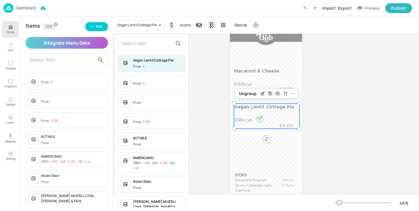
click at [154, 47] on input "text" at bounding box center [146, 43] width 51 height 9
click at [148, 45] on input "text" at bounding box center [146, 43] width 51 height 9
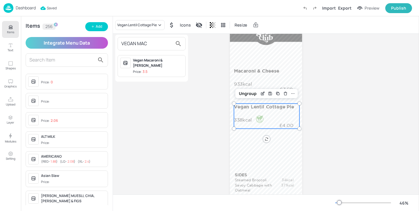
type input "VEGAN MAC"
click at [161, 59] on div "Vegan Macaroni & [PERSON_NAME]" at bounding box center [158, 63] width 50 height 10
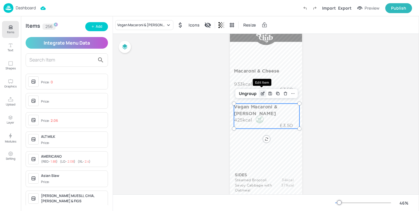
click at [262, 96] on icon "Edit Item" at bounding box center [263, 93] width 5 height 5
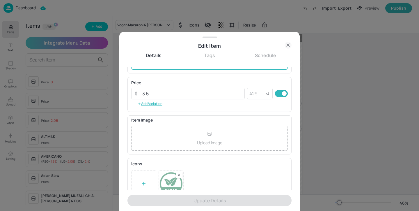
scroll to position [93, 0]
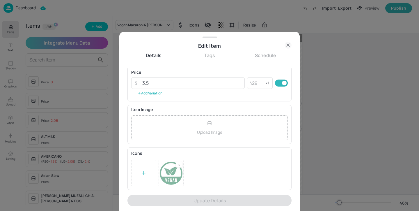
click at [178, 166] on rect at bounding box center [179, 164] width 4 height 4
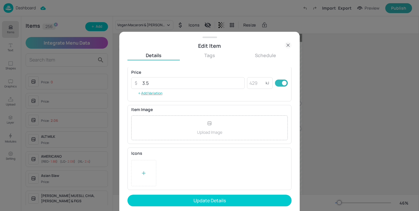
click at [144, 167] on div at bounding box center [143, 173] width 25 height 26
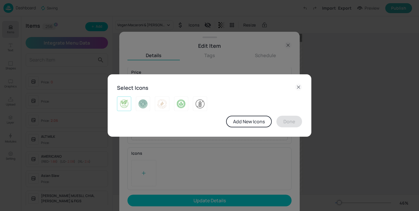
click at [122, 102] on img at bounding box center [124, 103] width 9 height 9
click at [285, 122] on button "Done" at bounding box center [290, 122] width 26 height 12
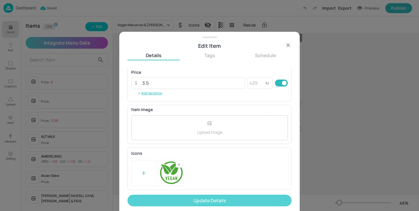
click at [229, 201] on button "Update Details" at bounding box center [209, 200] width 164 height 12
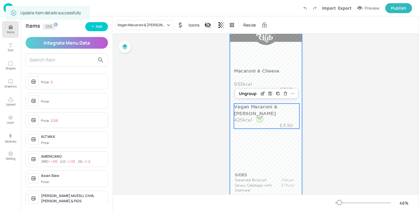
click at [277, 59] on div at bounding box center [266, 143] width 72 height 257
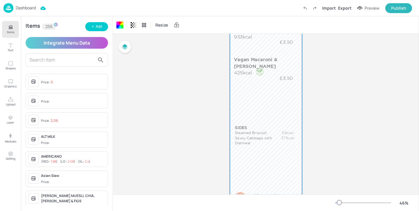
scroll to position [109, 0]
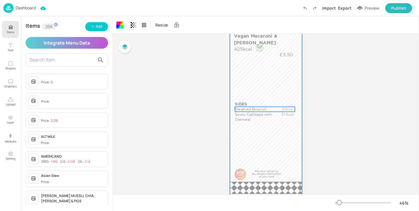
click at [256, 111] on p "Steamed Broccoli" at bounding box center [255, 109] width 41 height 5
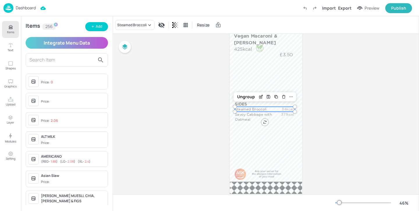
click at [256, 111] on p "Steamed Broccoli" at bounding box center [255, 109] width 41 height 5
click at [132, 27] on div "Steamed Broccoli" at bounding box center [131, 24] width 29 height 5
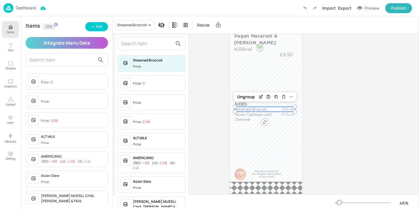
click at [139, 45] on input "text" at bounding box center [146, 43] width 51 height 9
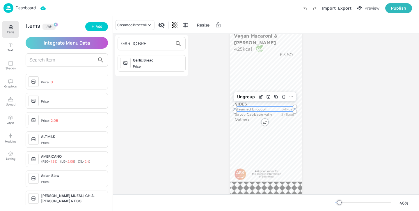
type input "GARLIC BRE"
click at [147, 63] on div "Garlic Bread" at bounding box center [158, 60] width 50 height 5
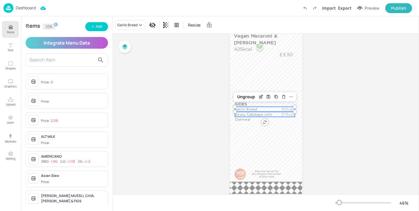
click at [247, 118] on p "Savoy Cabbage with Oatmeal" at bounding box center [255, 117] width 41 height 10
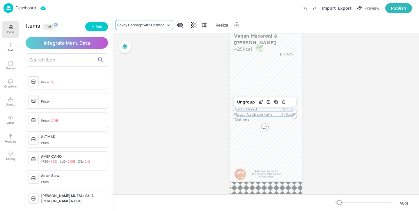
click at [134, 20] on div "Savoy Cabbage with Oatmeal" at bounding box center [144, 25] width 58 height 10
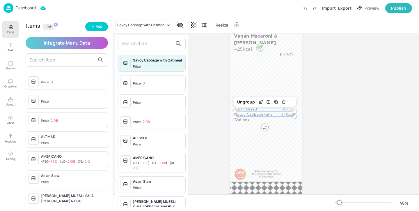
click at [135, 39] on input "text" at bounding box center [146, 43] width 51 height 9
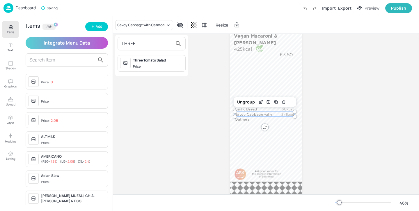
type input "THREE"
click at [155, 65] on span "Price:" at bounding box center [158, 66] width 50 height 5
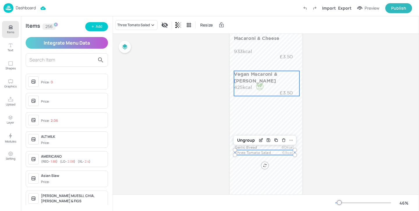
scroll to position [67, 0]
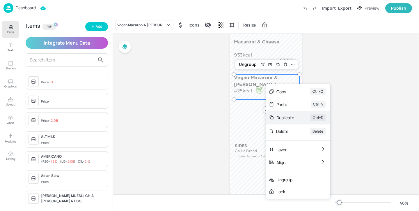
click at [283, 117] on div "Duplicate" at bounding box center [286, 117] width 18 height 6
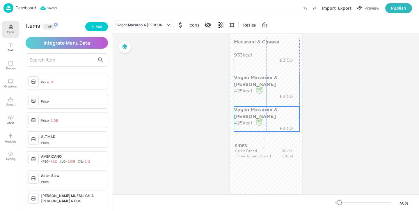
drag, startPoint x: 268, startPoint y: 94, endPoint x: 266, endPoint y: 125, distance: 30.9
click at [266, 124] on div "Vegan Macaroni & Cheese 425kcal £3.50" at bounding box center [266, 118] width 65 height 25
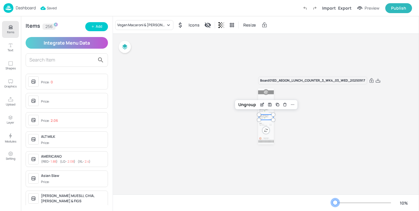
scroll to position [0, 0]
drag, startPoint x: 340, startPoint y: 200, endPoint x: 335, endPoint y: 201, distance: 5.2
click at [335, 201] on div at bounding box center [335, 202] width 5 height 5
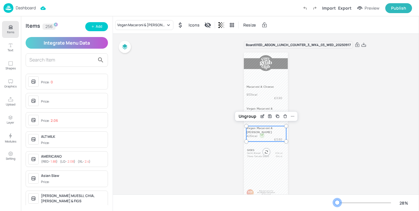
click at [337, 203] on div at bounding box center [337, 202] width 5 height 5
click at [317, 155] on div "Board 01ED_AEGON_LUNCH_COUNTER_3_WK4_03_WED_20250917 SIDES Garlic Bread 60kcal …" at bounding box center [266, 129] width 306 height 190
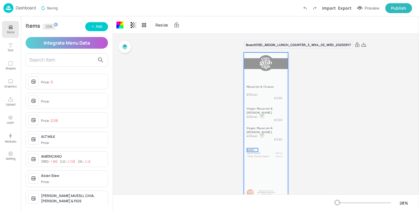
click at [248, 151] on div "SIDES Garlic Bread 60kcal Macaroni & Cheese 933kcal £3.50 Vegan Macaroni & Chee…" at bounding box center [266, 130] width 44 height 157
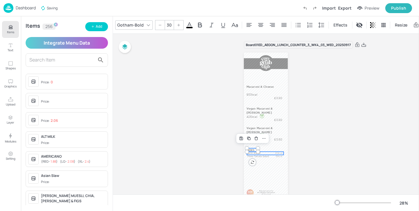
click at [264, 153] on p "Garlic Bread" at bounding box center [259, 152] width 25 height 3
click at [264, 156] on p "Three Tomato Salad" at bounding box center [259, 156] width 25 height 3
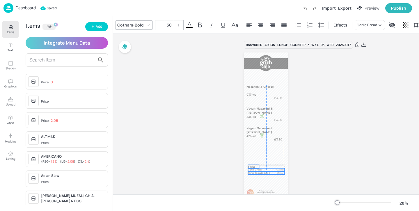
drag, startPoint x: 264, startPoint y: 156, endPoint x: 264, endPoint y: 172, distance: 16.6
click at [264, 172] on p "Three Tomato Salad" at bounding box center [260, 172] width 25 height 3
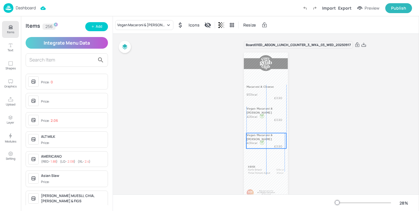
drag, startPoint x: 258, startPoint y: 131, endPoint x: 258, endPoint y: 138, distance: 7.0
click at [258, 138] on div "Vegan Macaroni & Cheese 425kcal £3.50" at bounding box center [267, 140] width 40 height 15
drag, startPoint x: 259, startPoint y: 110, endPoint x: 259, endPoint y: 114, distance: 3.2
click at [259, 114] on div "Vegan Macaroni & Cheese 425kcal £3.50" at bounding box center [267, 116] width 40 height 15
drag, startPoint x: 254, startPoint y: 136, endPoint x: 254, endPoint y: 139, distance: 3.5
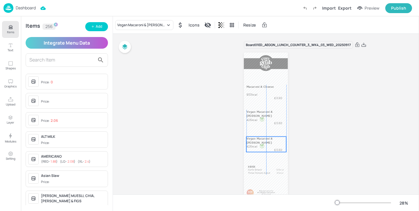
click at [254, 139] on p "Vegan Macaroni & [PERSON_NAME]" at bounding box center [266, 141] width 39 height 8
click at [252, 111] on p "Vegan Macaroni & [PERSON_NAME]" at bounding box center [266, 113] width 39 height 8
click at [253, 139] on p "Vegan Macaroni & [PERSON_NAME]" at bounding box center [266, 141] width 39 height 8
click at [158, 24] on div "Vegan Macaroni & [PERSON_NAME]" at bounding box center [141, 24] width 48 height 5
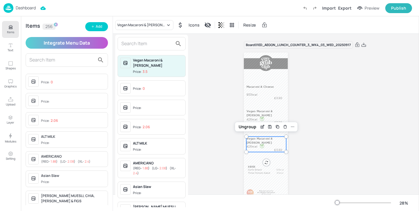
click at [154, 47] on input "text" at bounding box center [146, 43] width 51 height 9
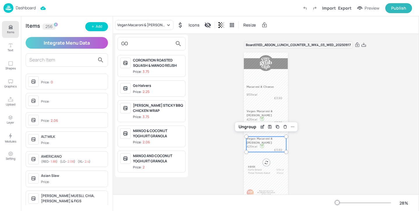
type input "GO"
click at [159, 84] on div "Go Halvers" at bounding box center [158, 85] width 50 height 5
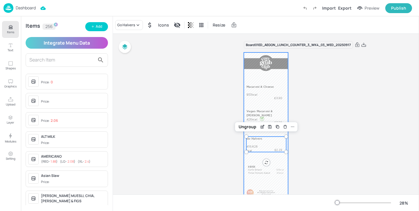
click at [268, 133] on div at bounding box center [266, 130] width 44 height 157
click at [269, 143] on div "Go Halvers 415/428kcal £2.25" at bounding box center [267, 144] width 40 height 15
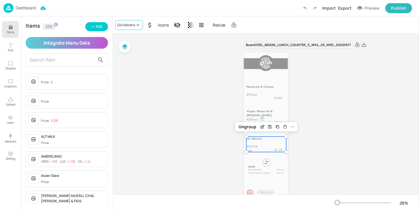
click at [131, 25] on div "Go Halvers" at bounding box center [126, 24] width 18 height 5
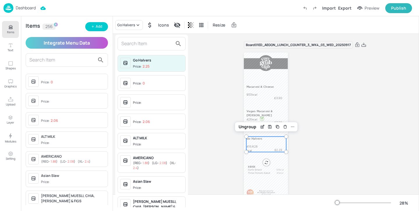
click at [100, 27] on div at bounding box center [209, 105] width 419 height 211
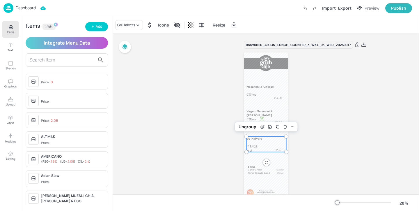
click at [102, 27] on div "Go Halvers Price: 2.25 Price: 0 Price: Price: 2.06 ALT MILK Price: AMERICANO ( …" at bounding box center [209, 106] width 419 height 208
click at [102, 28] on div "Add" at bounding box center [99, 27] width 6 height 6
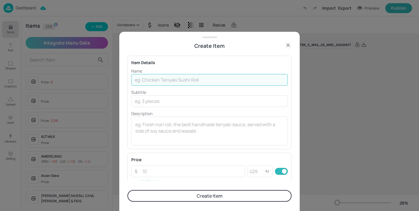
click at [161, 78] on input "text" at bounding box center [209, 80] width 157 height 12
type input "h"
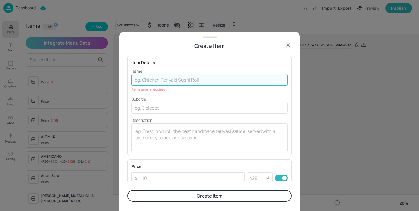
type input "g"
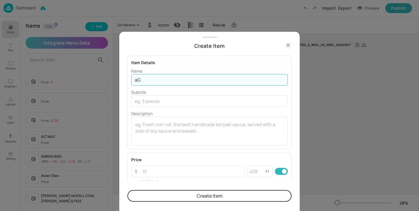
type input "a"
type input "Go Halvers"
click at [149, 128] on textarea at bounding box center [209, 130] width 148 height 19
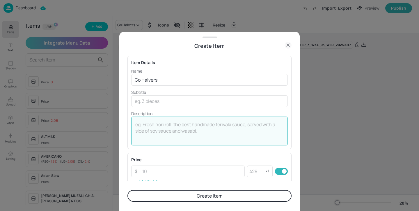
paste textarea "½ portion Mac & Cheese [PERSON_NAME], [PERSON_NAME] & Garlic Bread"
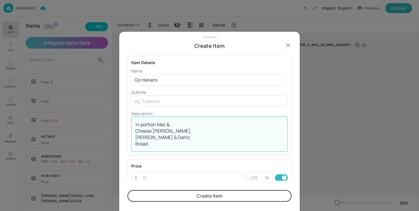
click at [134, 132] on div "½ portion Mac & Cheese [PERSON_NAME], Chips & Garlic Bread x ​" at bounding box center [209, 133] width 157 height 35
click at [135, 132] on textarea "½ portion Mac & Cheese [PERSON_NAME], [PERSON_NAME] & Garlic Bread" at bounding box center [209, 134] width 148 height 26
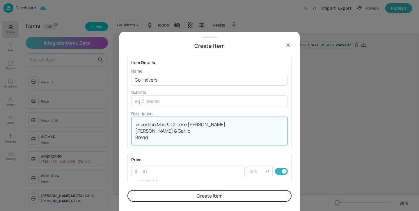
click at [135, 131] on textarea "½ portion Mac & Cheese [PERSON_NAME], [PERSON_NAME] & Garlic Bread" at bounding box center [209, 130] width 148 height 19
click at [133, 131] on div "½ portion Mac & Cheese [PERSON_NAME], Chips & Garlic Bread x ​" at bounding box center [209, 130] width 157 height 29
click at [135, 131] on textarea "½ portion Mac & Cheese [PERSON_NAME], [PERSON_NAME] & Garlic Bread" at bounding box center [209, 130] width 148 height 19
type textarea "½ portion Mac & Cheese [PERSON_NAME], [PERSON_NAME] & Garlic Bread"
click at [173, 174] on input "number" at bounding box center [192, 171] width 106 height 12
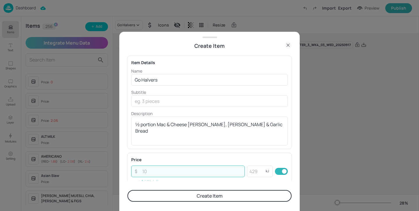
paste input "2.25"
type input "2.25"
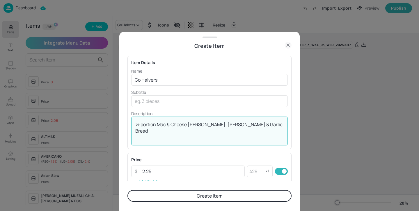
click at [144, 125] on textarea "½ portion Mac & Cheese [PERSON_NAME], [PERSON_NAME] & Garlic Bread" at bounding box center [209, 130] width 148 height 19
type textarea "½ Portion Mac & Cheese [PERSON_NAME], [PERSON_NAME] & Garlic Bread"
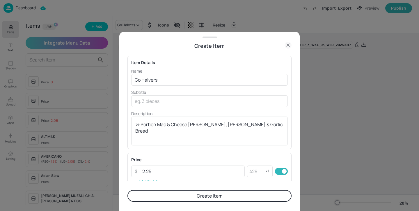
click at [194, 197] on button "Create Item" at bounding box center [209, 196] width 164 height 12
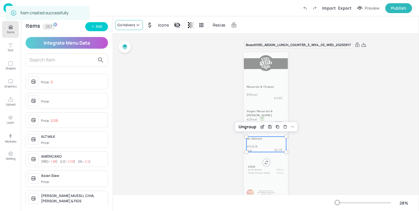
click at [130, 23] on div "Go Halvers" at bounding box center [126, 24] width 18 height 5
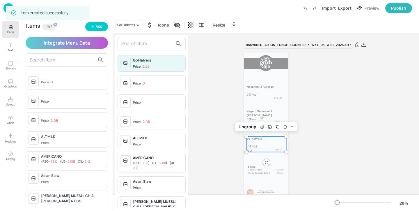
click at [132, 43] on input "text" at bounding box center [146, 43] width 51 height 9
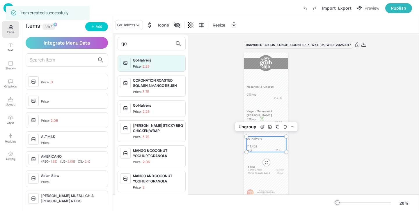
type input "go"
click at [157, 107] on div "Go Halvers" at bounding box center [158, 105] width 50 height 5
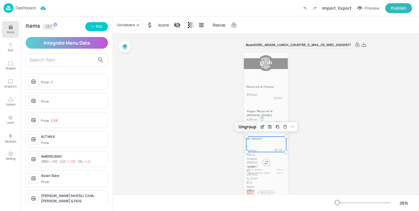
click at [252, 126] on div "Ungroup" at bounding box center [247, 127] width 22 height 8
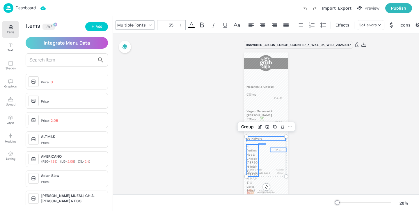
click at [255, 156] on p "½ Portion Mac & Cheese [PERSON_NAME], [PERSON_NAME] & Garlic Bread" at bounding box center [253, 168] width 12 height 48
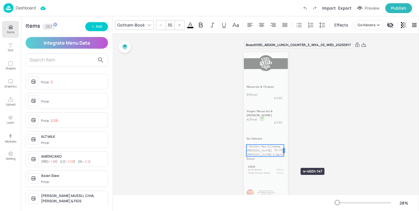
drag, startPoint x: 258, startPoint y: 159, endPoint x: 283, endPoint y: 157, distance: 25.4
click at [283, 157] on div "SIDES Garlic Bread 60kcal Macaroni & Cheese 933kcal £3.50 Vegan Macaroni & Chee…" at bounding box center [266, 130] width 44 height 157
drag, startPoint x: 258, startPoint y: 148, endPoint x: 258, endPoint y: 144, distance: 4.4
click at [258, 144] on p "½ Portion Mac & Cheese [PERSON_NAME], [PERSON_NAME] & Garlic Bread" at bounding box center [266, 148] width 38 height 16
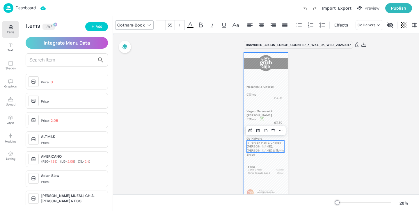
click at [281, 159] on div at bounding box center [266, 130] width 44 height 157
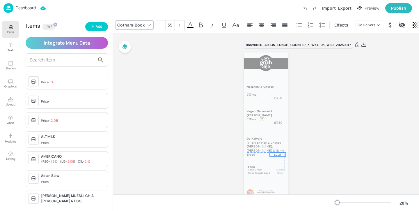
drag, startPoint x: 279, startPoint y: 149, endPoint x: 277, endPoint y: 153, distance: 4.9
click at [277, 153] on p "£2.25" at bounding box center [278, 154] width 16 height 4
type input "35"
click at [252, 148] on p "½ Portion Mac & Cheese [PERSON_NAME], [PERSON_NAME] & Garlic Bread" at bounding box center [266, 148] width 38 height 16
click at [284, 145] on div at bounding box center [285, 146] width 2 height 5
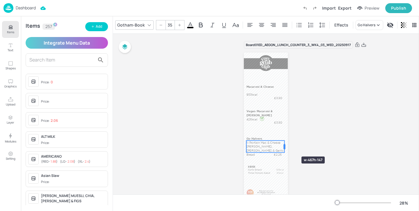
click at [284, 146] on div at bounding box center [285, 146] width 2 height 5
click at [276, 155] on p "£2.25" at bounding box center [278, 154] width 16 height 4
click at [258, 138] on p "Go Halvers" at bounding box center [266, 139] width 39 height 4
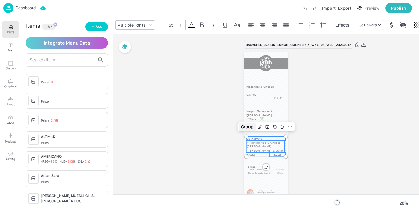
click at [248, 124] on div "Group" at bounding box center [247, 127] width 17 height 8
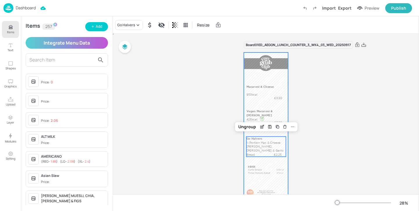
click at [283, 164] on div at bounding box center [266, 130] width 44 height 157
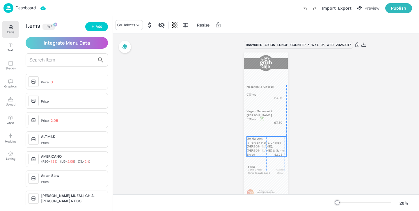
click at [263, 145] on p "½ Portion Mac & Cheese [PERSON_NAME], [PERSON_NAME] & Garlic Bread" at bounding box center [266, 148] width 38 height 16
click at [250, 125] on div "Ungroup" at bounding box center [248, 127] width 22 height 8
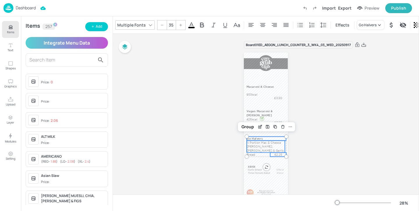
click at [256, 143] on p "½ Portion Mac & Cheese [PERSON_NAME], [PERSON_NAME] & Garlic Bread" at bounding box center [266, 148] width 38 height 16
type input "35"
click at [251, 138] on p "Go Halvers" at bounding box center [266, 139] width 39 height 4
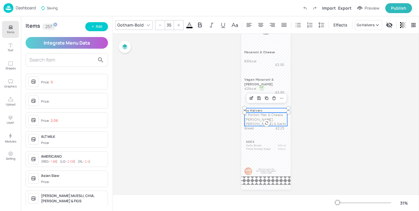
scroll to position [49, 0]
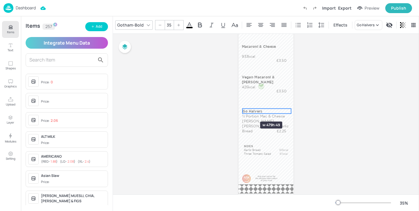
click at [243, 111] on div at bounding box center [242, 111] width 5 height 5
click at [247, 118] on p "½ Portion Mac & Cheese [PERSON_NAME], [PERSON_NAME] & Garlic Bread" at bounding box center [265, 124] width 47 height 20
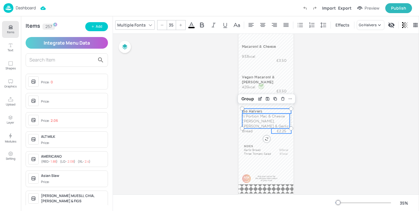
click at [282, 132] on p "£2.25" at bounding box center [282, 130] width 20 height 5
click at [251, 100] on div "Group" at bounding box center [247, 99] width 17 height 8
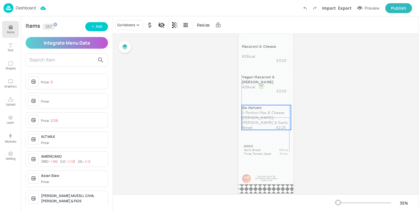
drag, startPoint x: 258, startPoint y: 126, endPoint x: 257, endPoint y: 122, distance: 3.8
click at [257, 122] on p "½ Portion Mac & Cheese [PERSON_NAME], [PERSON_NAME] & Garlic Bread" at bounding box center [265, 120] width 47 height 20
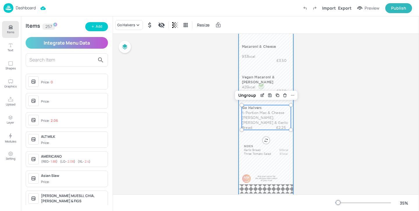
click at [276, 137] on div at bounding box center [266, 101] width 55 height 195
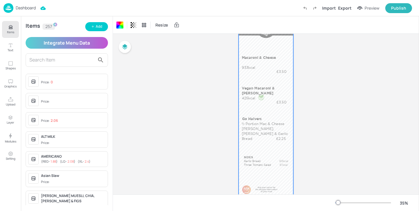
scroll to position [30, 0]
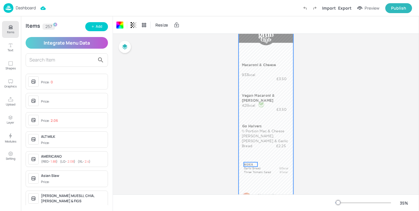
click at [252, 164] on p "SIDES" at bounding box center [251, 164] width 14 height 4
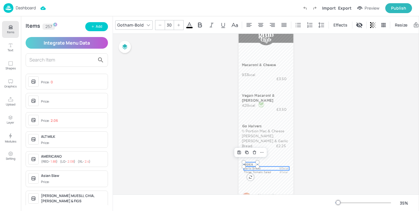
click at [262, 168] on p "Garlic Bread" at bounding box center [259, 168] width 31 height 4
click at [262, 173] on p "Three Tomato Salad" at bounding box center [259, 172] width 31 height 4
drag, startPoint x: 262, startPoint y: 173, endPoint x: 259, endPoint y: 167, distance: 6.5
click at [259, 167] on p "Three Tomato Salad" at bounding box center [257, 166] width 31 height 4
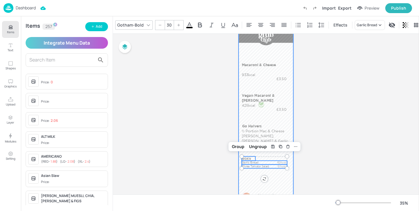
click at [261, 173] on div at bounding box center [266, 119] width 55 height 195
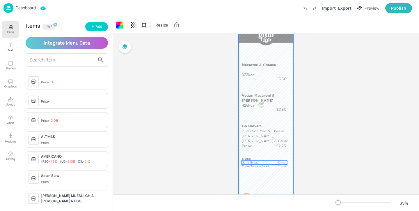
click at [256, 162] on p "Garlic Bread" at bounding box center [257, 162] width 31 height 4
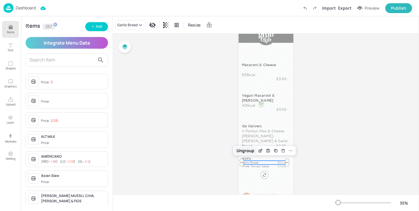
click at [251, 152] on div "Ungroup" at bounding box center [245, 151] width 22 height 8
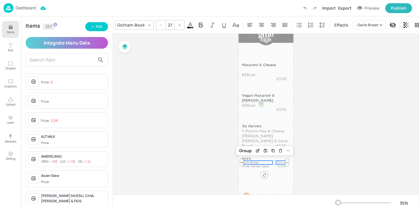
click at [280, 163] on p "60kcal" at bounding box center [281, 162] width 11 height 4
click at [281, 162] on p "60kcal" at bounding box center [282, 162] width 11 height 4
click at [265, 163] on p "Garlic Bread" at bounding box center [257, 162] width 31 height 4
click at [250, 150] on div "Group" at bounding box center [245, 151] width 17 height 8
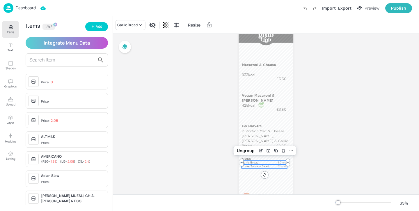
click at [265, 166] on p "Three Tomato Salad" at bounding box center [257, 166] width 31 height 4
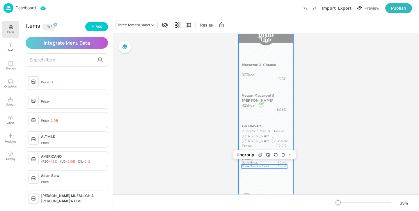
click at [280, 180] on div at bounding box center [266, 119] width 55 height 195
click at [263, 166] on p "Three Tomato Salad" at bounding box center [257, 166] width 31 height 4
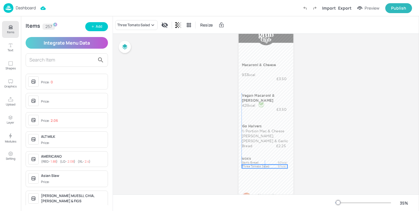
click at [253, 167] on p "Three Tomato Salad" at bounding box center [257, 166] width 31 height 4
click at [249, 153] on div "Ungroup" at bounding box center [246, 155] width 22 height 8
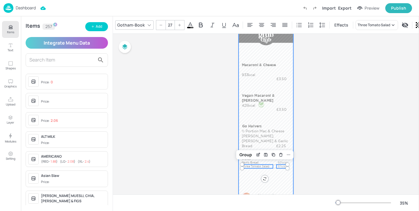
click at [281, 178] on div at bounding box center [266, 119] width 55 height 195
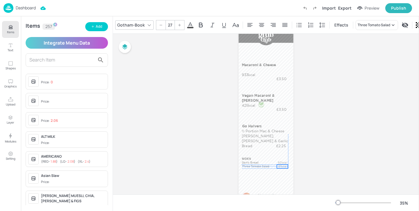
click at [282, 166] on p "61kcal" at bounding box center [282, 166] width 11 height 4
type input "27"
click at [265, 167] on p "Three Tomato Salad" at bounding box center [257, 166] width 31 height 4
click at [281, 166] on p "61kcal" at bounding box center [282, 166] width 11 height 4
click at [245, 155] on div "Group" at bounding box center [245, 155] width 17 height 8
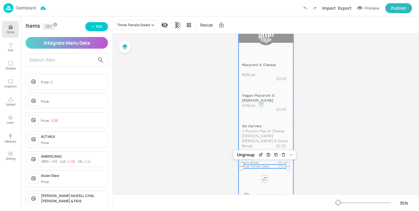
click at [291, 125] on div at bounding box center [266, 119] width 55 height 195
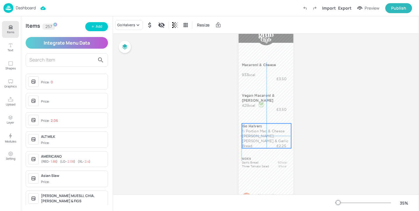
click at [267, 132] on p "½ Portion Mac & Cheese [PERSON_NAME], [PERSON_NAME] & Garlic Bread" at bounding box center [265, 138] width 47 height 20
click at [349, 8] on div "Export" at bounding box center [344, 8] width 13 height 6
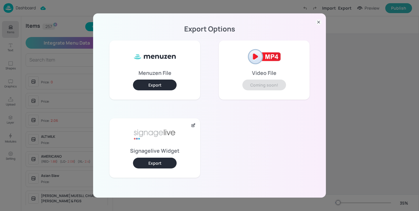
click at [173, 163] on button "Export" at bounding box center [155, 162] width 44 height 11
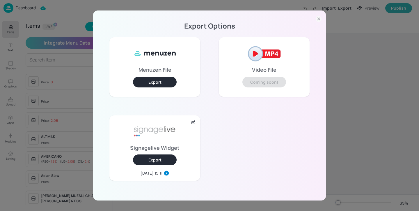
click at [319, 20] on icon at bounding box center [319, 19] width 6 height 6
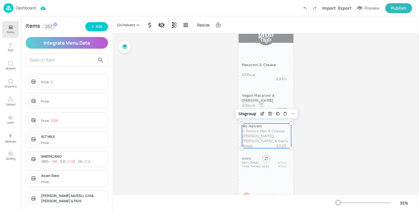
click at [17, 10] on p "Dashboard" at bounding box center [26, 8] width 20 height 4
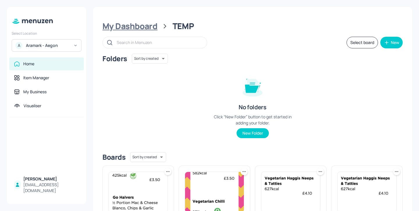
click at [138, 23] on div "My Dashboard" at bounding box center [129, 26] width 55 height 10
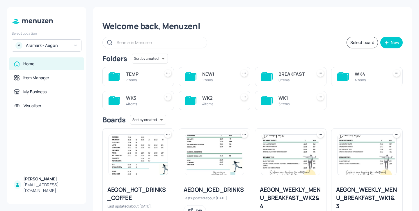
click at [352, 75] on div "WK4 4 items" at bounding box center [367, 76] width 72 height 19
click at [370, 75] on div "WK4" at bounding box center [370, 73] width 31 height 7
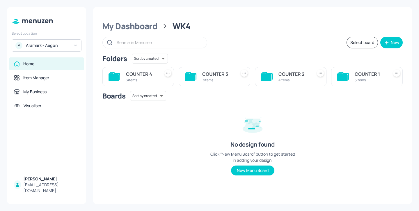
click at [358, 77] on div "5 items" at bounding box center [370, 79] width 31 height 5
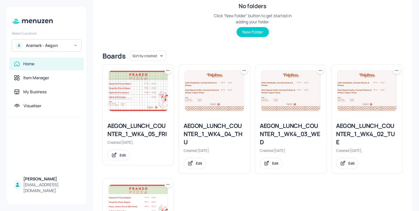
scroll to position [113, 0]
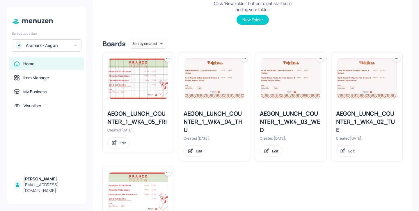
click at [153, 121] on div "AEGON_LUNCH_COUNTER_1_WK4_05_FRI" at bounding box center [138, 117] width 62 height 16
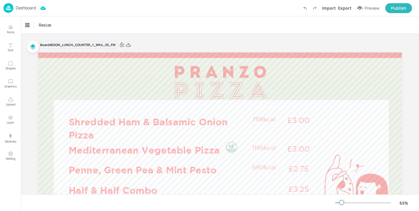
click at [22, 8] on p "Dashboard" at bounding box center [26, 8] width 20 height 4
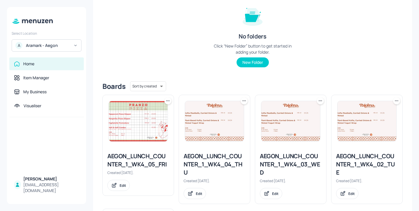
scroll to position [192, 0]
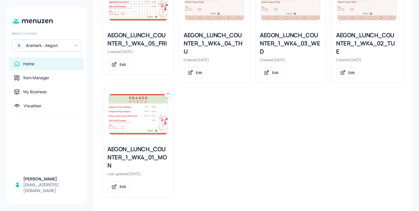
click at [145, 156] on div "AEGON_LUNCH_COUNTER_1_WK4_01_MON" at bounding box center [138, 157] width 62 height 24
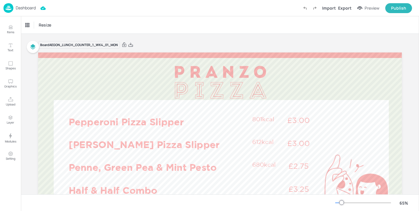
click at [17, 7] on p "Dashboard" at bounding box center [26, 8] width 20 height 4
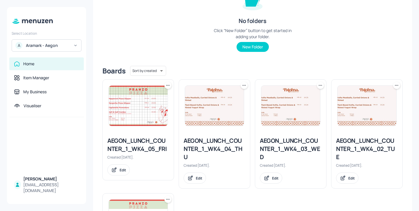
scroll to position [192, 0]
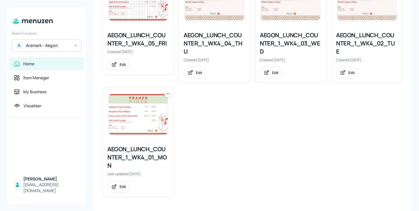
click at [168, 97] on div at bounding box center [138, 114] width 71 height 52
click at [168, 95] on icon at bounding box center [168, 94] width 6 height 6
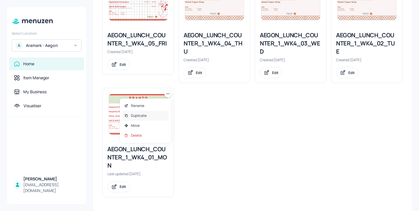
click at [157, 114] on div "Duplicate" at bounding box center [145, 116] width 47 height 10
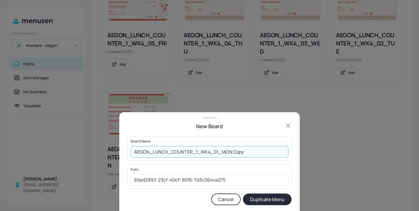
drag, startPoint x: 250, startPoint y: 155, endPoint x: 233, endPoint y: 150, distance: 17.4
click at [233, 150] on input "AEGON_LUNCH_COUNTER_1_WK4_01_MON Copy" at bounding box center [210, 152] width 158 height 12
click at [134, 151] on input "AEGON_LUNCH_COUNTER_1_WK4_01_MON" at bounding box center [210, 152] width 158 height 12
type input "NEW-AEGON_LUNCH_COUNTER_1_WK4_01_MON"
click at [264, 203] on button "Duplicate Menu" at bounding box center [267, 199] width 49 height 12
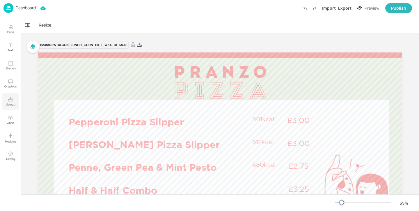
click at [10, 98] on icon "Upload" at bounding box center [11, 100] width 6 height 6
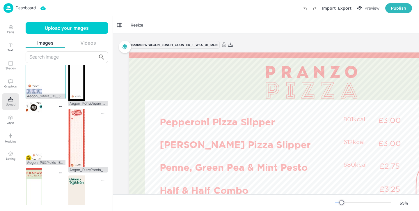
scroll to position [357, 0]
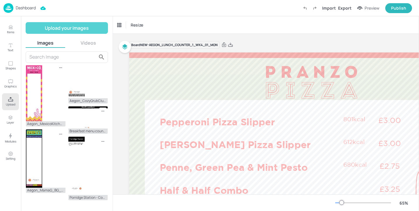
click at [90, 27] on button "Upload your images" at bounding box center [67, 28] width 82 height 12
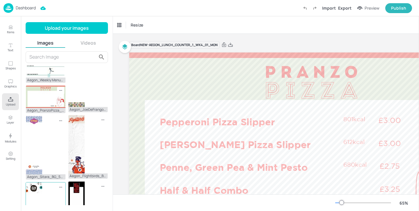
scroll to position [0, 0]
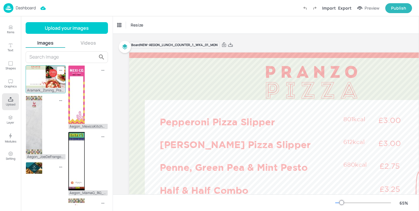
click at [44, 75] on img at bounding box center [46, 76] width 40 height 22
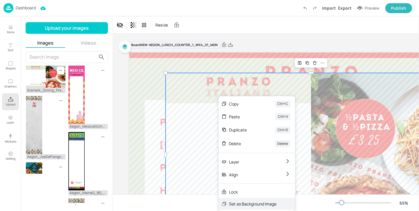
click at [246, 201] on div "Set as Background Image" at bounding box center [252, 204] width 47 height 6
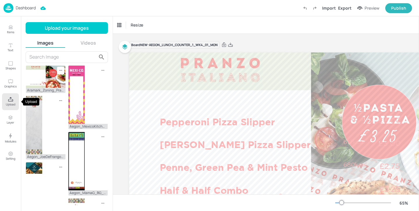
click at [15, 100] on button "Upload" at bounding box center [10, 101] width 17 height 17
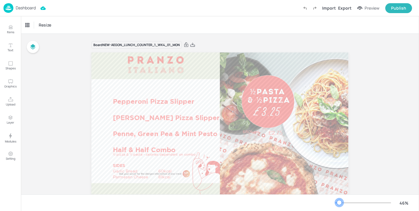
click at [339, 201] on div at bounding box center [339, 202] width 5 height 5
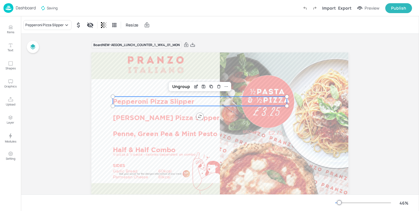
click at [158, 101] on p "Pepperoni Pizza Slipper" at bounding box center [176, 100] width 127 height 9
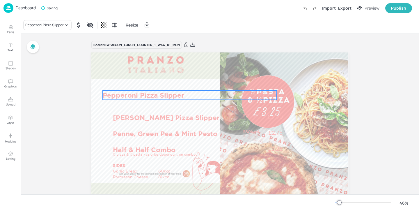
drag, startPoint x: 159, startPoint y: 101, endPoint x: 148, endPoint y: 94, distance: 12.3
click at [148, 94] on p "Pepperoni Pizza Slipper" at bounding box center [166, 94] width 127 height 9
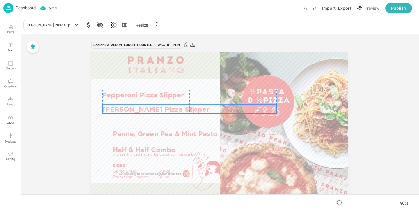
drag, startPoint x: 153, startPoint y: 116, endPoint x: 141, endPoint y: 108, distance: 13.9
click at [141, 108] on p "[PERSON_NAME] Pizza Slipper" at bounding box center [165, 108] width 127 height 9
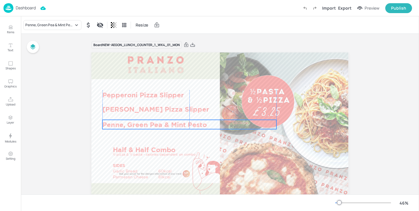
drag, startPoint x: 146, startPoint y: 130, endPoint x: 134, endPoint y: 121, distance: 14.5
click at [134, 121] on p "Penne, Green Pea & Mint Pesto" at bounding box center [165, 124] width 127 height 9
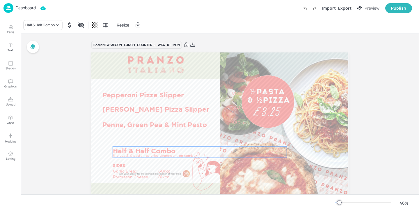
click at [143, 149] on p "Half & Half Combo" at bounding box center [176, 150] width 127 height 9
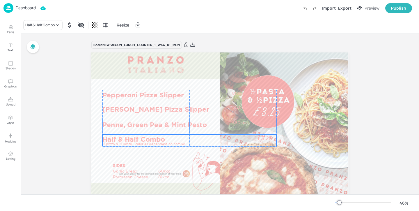
drag, startPoint x: 148, startPoint y: 149, endPoint x: 138, endPoint y: 138, distance: 15.4
click at [138, 138] on p "Half & Half Combo" at bounding box center [165, 138] width 127 height 9
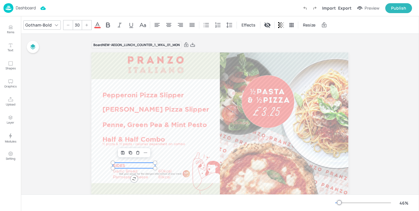
click at [124, 163] on p "SIDES" at bounding box center [134, 165] width 42 height 6
click at [133, 169] on p "Garlic Bread" at bounding box center [135, 171] width 45 height 6
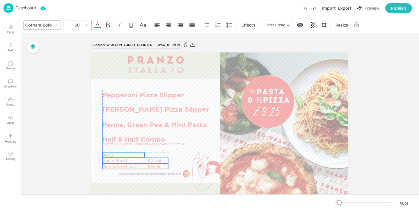
drag, startPoint x: 137, startPoint y: 176, endPoint x: 126, endPoint y: 166, distance: 15.4
click at [126, 166] on p "Parmesan Cheese" at bounding box center [124, 166] width 45 height 6
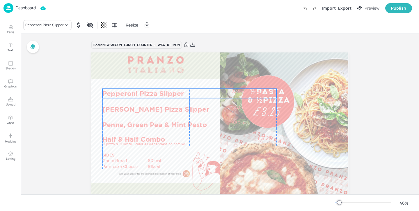
click at [128, 94] on p "Pepperoni Pizza Slipper" at bounding box center [165, 92] width 127 height 9
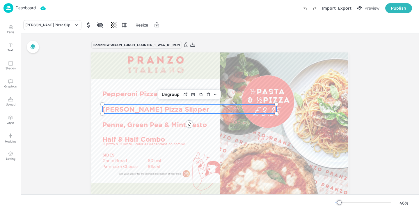
click at [128, 110] on p "[PERSON_NAME] Pizza Slipper" at bounding box center [165, 108] width 127 height 9
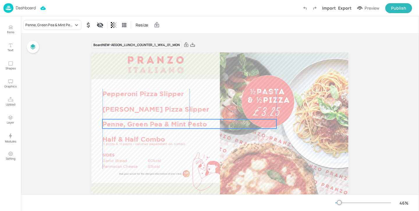
click at [127, 121] on p "Penne, Green Pea & Mint Pesto" at bounding box center [165, 123] width 127 height 9
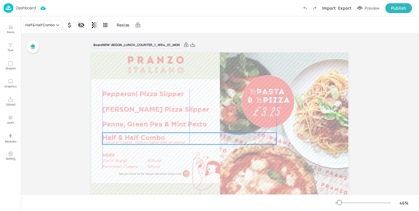
click at [126, 134] on p "Half & Half Combo" at bounding box center [165, 136] width 127 height 9
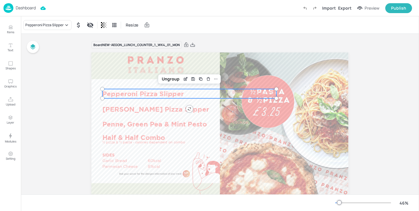
click at [176, 91] on p "Pepperoni Pizza Slipper" at bounding box center [165, 93] width 127 height 9
click at [176, 77] on div "Ungroup" at bounding box center [171, 79] width 22 height 8
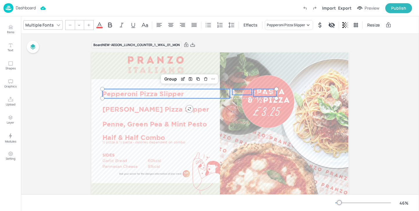
click at [242, 91] on p "801kcal" at bounding box center [242, 92] width 20 height 6
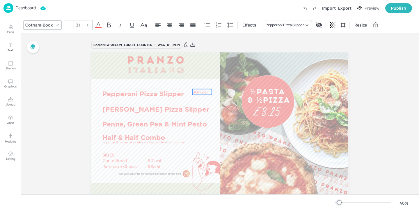
drag, startPoint x: 242, startPoint y: 91, endPoint x: 202, endPoint y: 91, distance: 39.9
click at [202, 91] on p "801kcal" at bounding box center [202, 92] width 20 height 6
drag, startPoint x: 257, startPoint y: 91, endPoint x: 194, endPoint y: 99, distance: 63.9
click at [194, 99] on p "£3.00" at bounding box center [202, 101] width 23 height 8
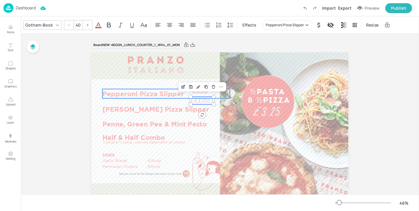
click at [168, 91] on p "Pepperoni Pizza Slipper" at bounding box center [165, 93] width 127 height 9
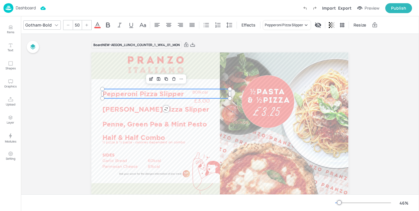
click at [68, 27] on div at bounding box center [67, 24] width 9 height 9
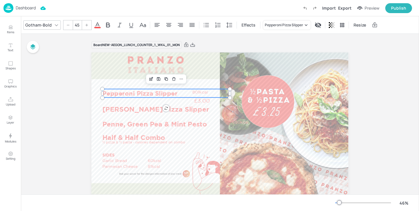
click at [68, 27] on div at bounding box center [67, 24] width 9 height 9
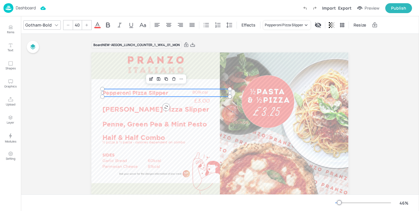
click at [68, 27] on div at bounding box center [67, 24] width 9 height 9
click at [85, 25] on icon at bounding box center [86, 24] width 3 height 3
type input "40"
click at [81, 26] on div "40" at bounding box center [77, 24] width 9 height 9
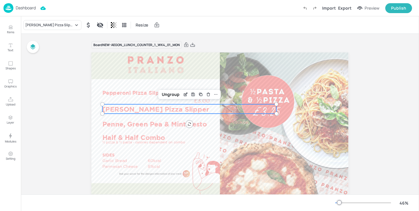
click at [192, 107] on p "[PERSON_NAME] Pizza Slipper" at bounding box center [165, 108] width 127 height 9
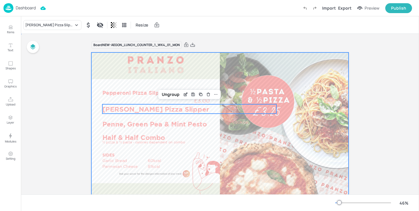
click at [204, 77] on div at bounding box center [219, 124] width 257 height 145
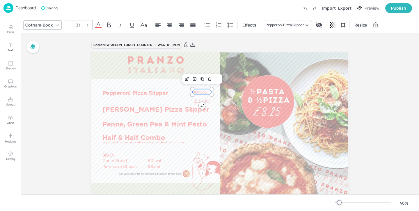
click at [200, 90] on p "801kcal" at bounding box center [202, 92] width 20 height 6
drag, startPoint x: 200, startPoint y: 90, endPoint x: 182, endPoint y: 90, distance: 18.6
click at [182, 90] on p "801kcal" at bounding box center [184, 93] width 20 height 6
click at [67, 24] on icon at bounding box center [68, 24] width 3 height 3
drag, startPoint x: 201, startPoint y: 100, endPoint x: 204, endPoint y: 91, distance: 9.3
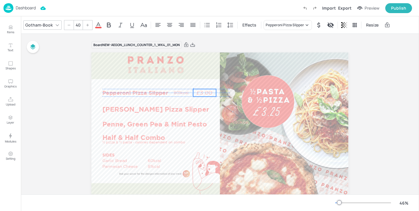
click at [204, 91] on p "£3.00" at bounding box center [204, 93] width 23 height 8
click at [183, 94] on p "801kcal" at bounding box center [184, 93] width 20 height 6
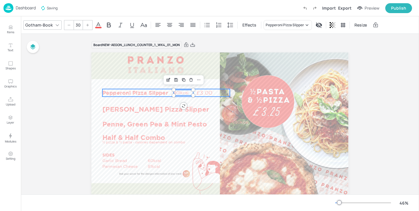
type input "40"
click at [225, 93] on p "Pepperoni Pizza Slipper" at bounding box center [165, 93] width 127 height 8
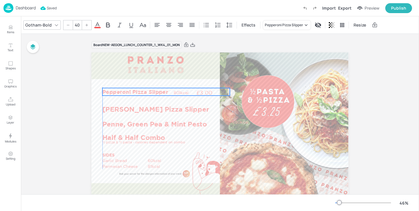
click at [157, 92] on p "Pepperoni Pizza Slipper" at bounding box center [165, 92] width 127 height 8
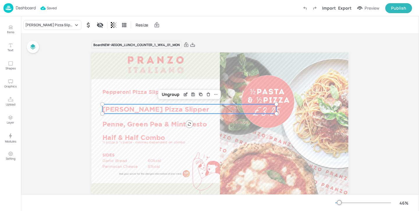
click at [201, 104] on p "[PERSON_NAME] Pizza Slipper" at bounding box center [165, 108] width 127 height 9
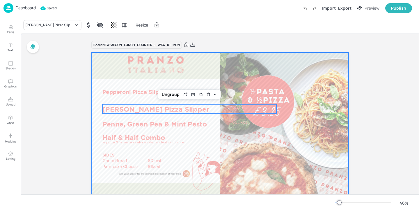
click at [255, 77] on div at bounding box center [219, 124] width 257 height 145
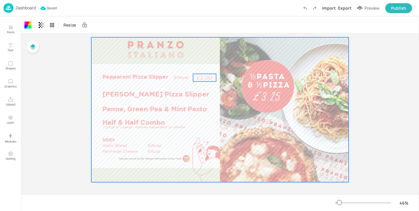
scroll to position [17, 0]
